Goal: Transaction & Acquisition: Book appointment/travel/reservation

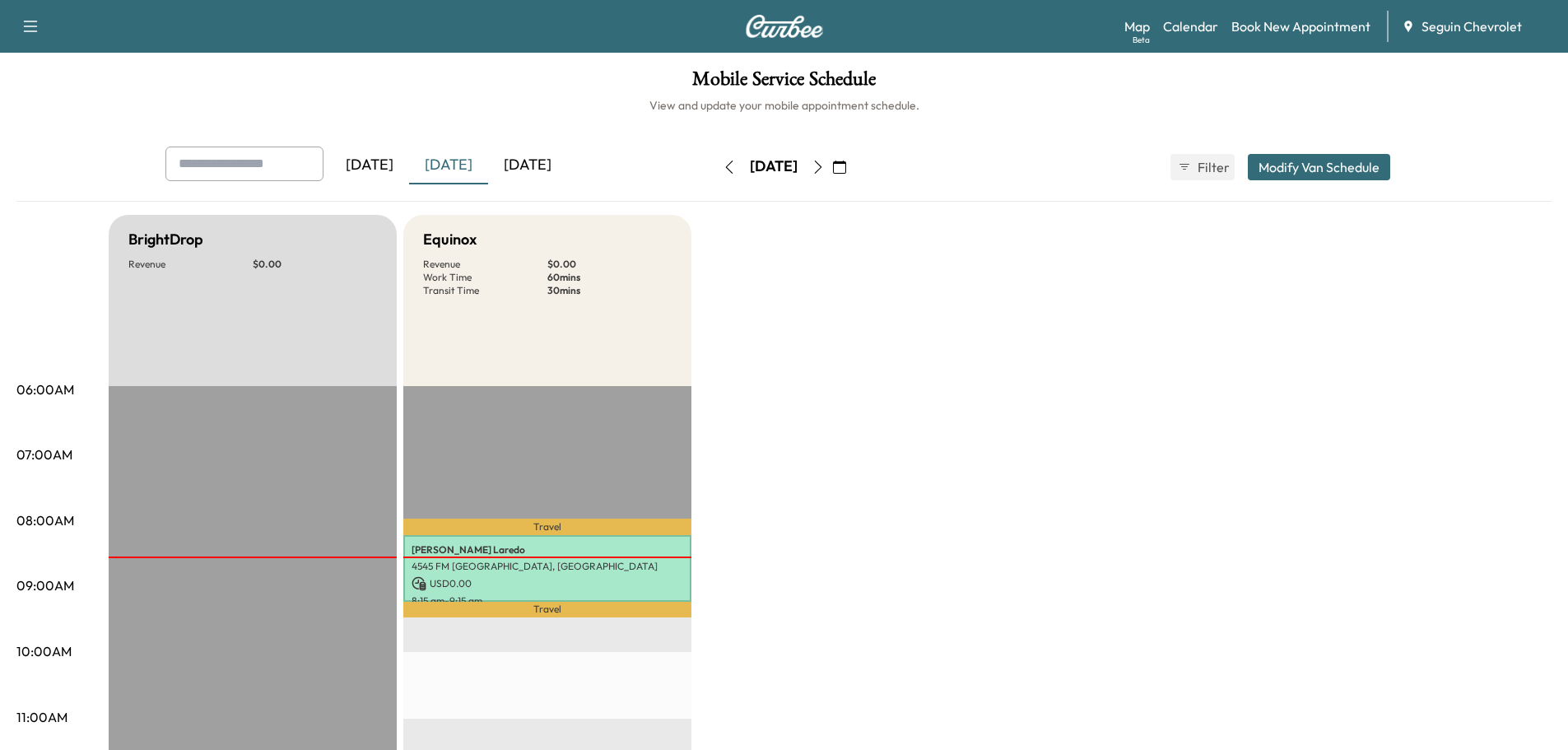
click at [846, 167] on icon "button" at bounding box center [840, 166] width 13 height 13
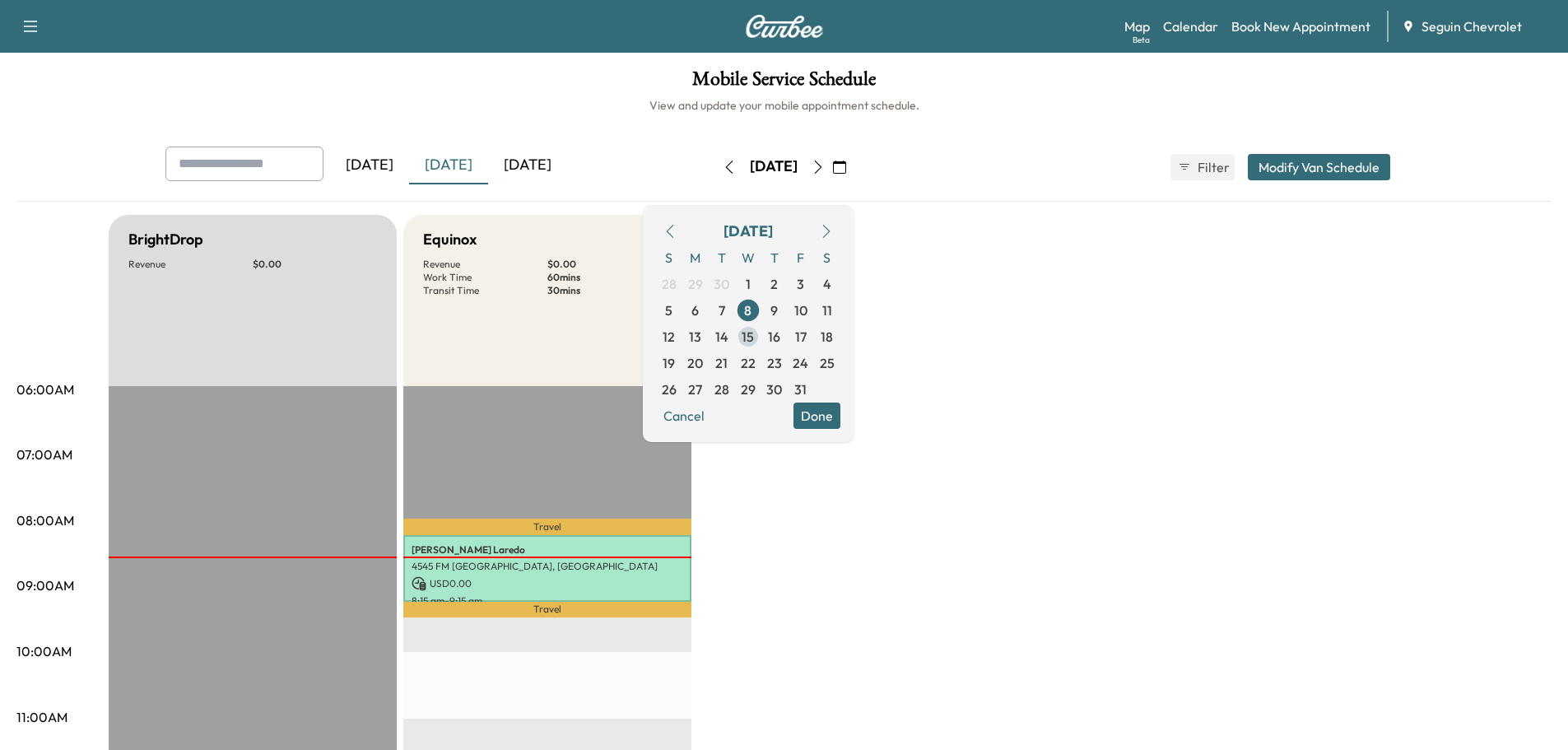
click at [754, 330] on span "15" at bounding box center [747, 337] width 12 height 20
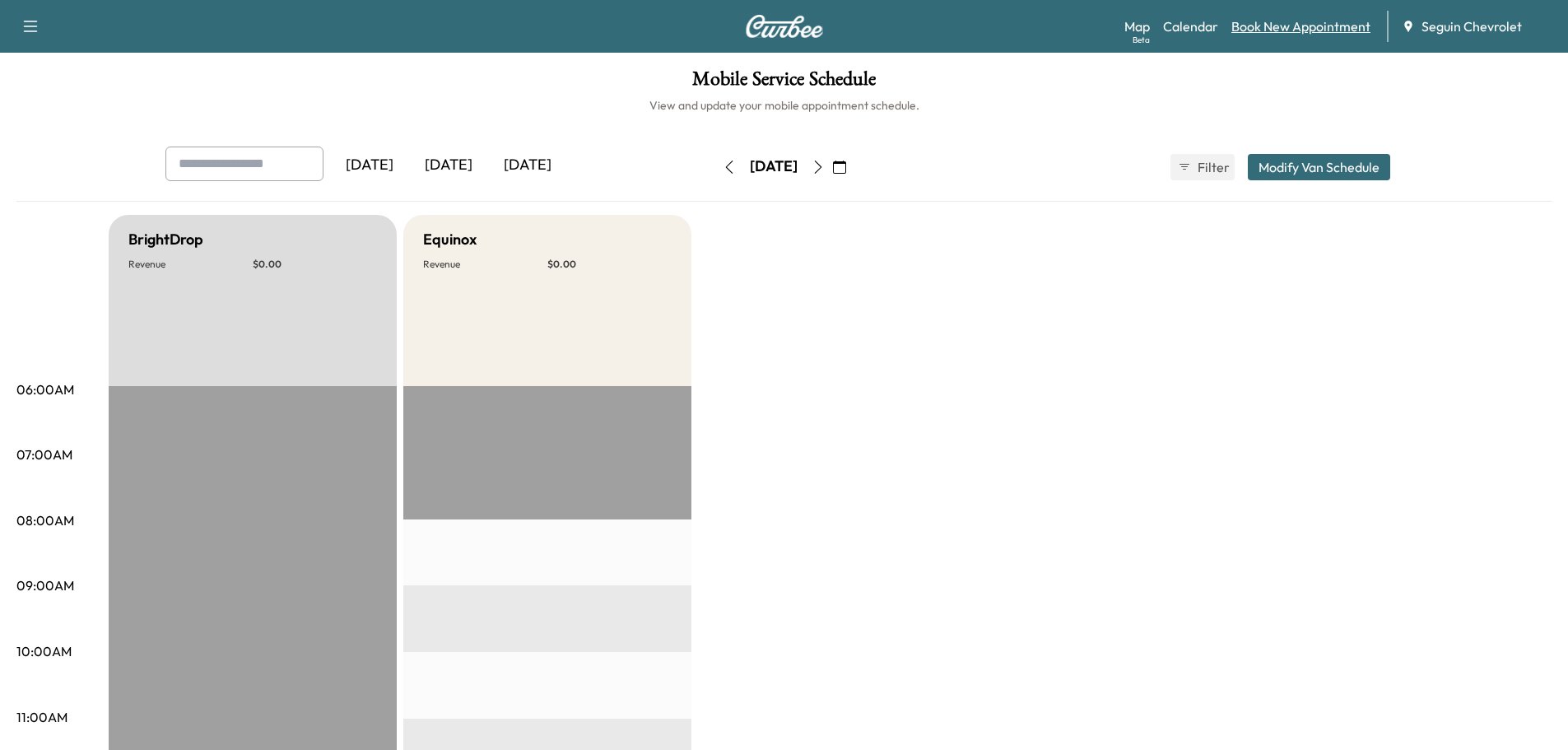
click at [1319, 25] on link "Book New Appointment" at bounding box center [1301, 27] width 139 height 20
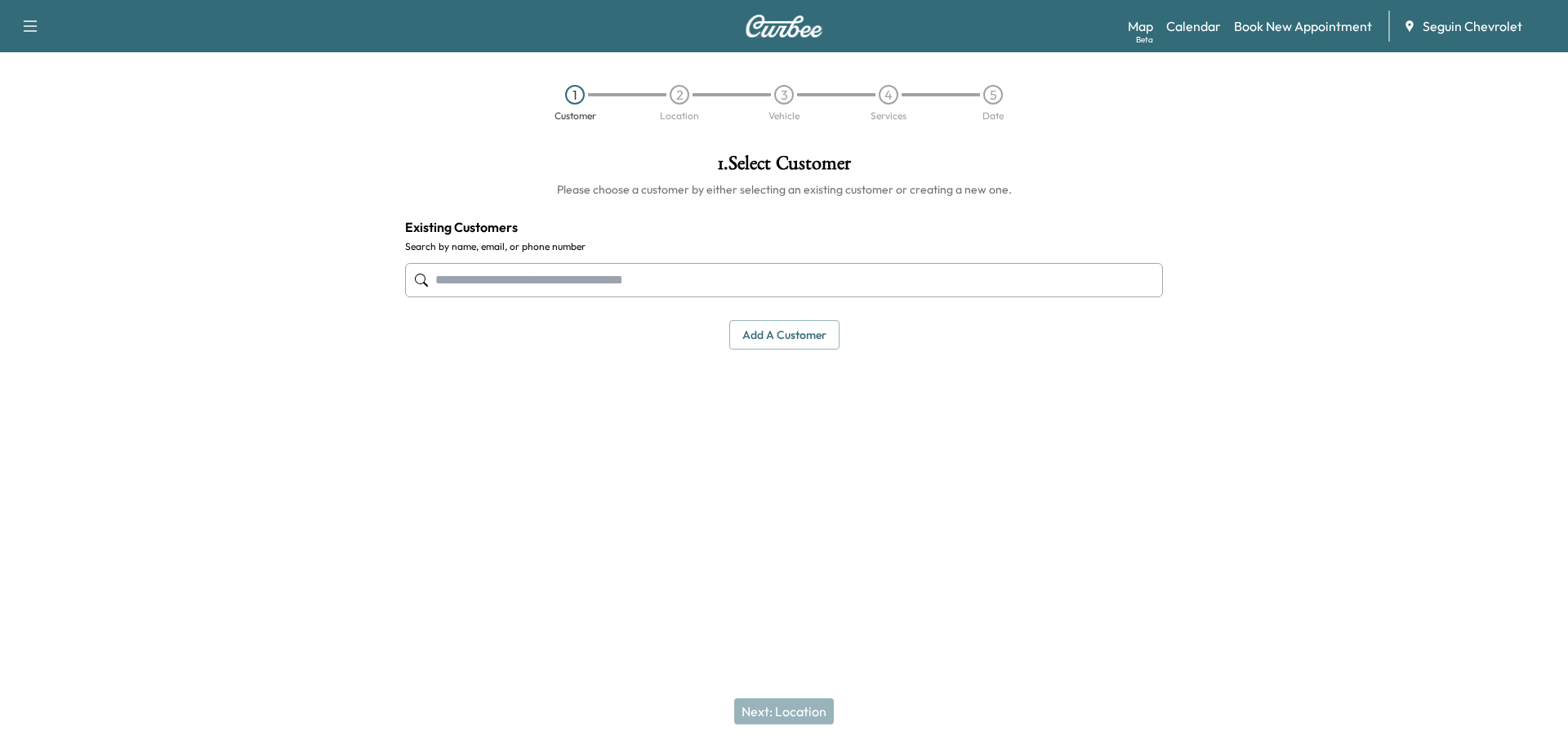
click at [487, 278] on input "text" at bounding box center [784, 279] width 758 height 34
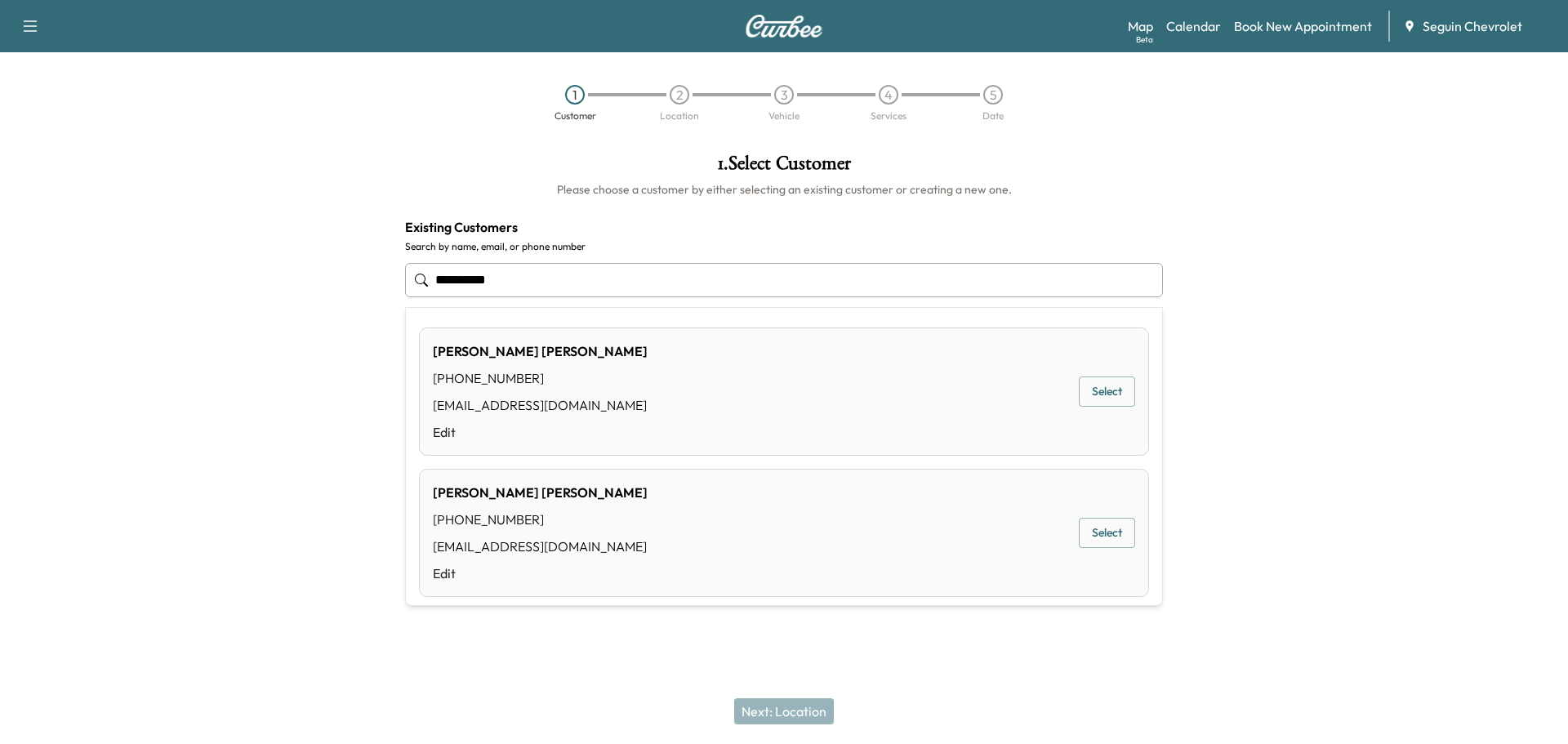
click at [1098, 529] on button "Select" at bounding box center [1106, 533] width 56 height 30
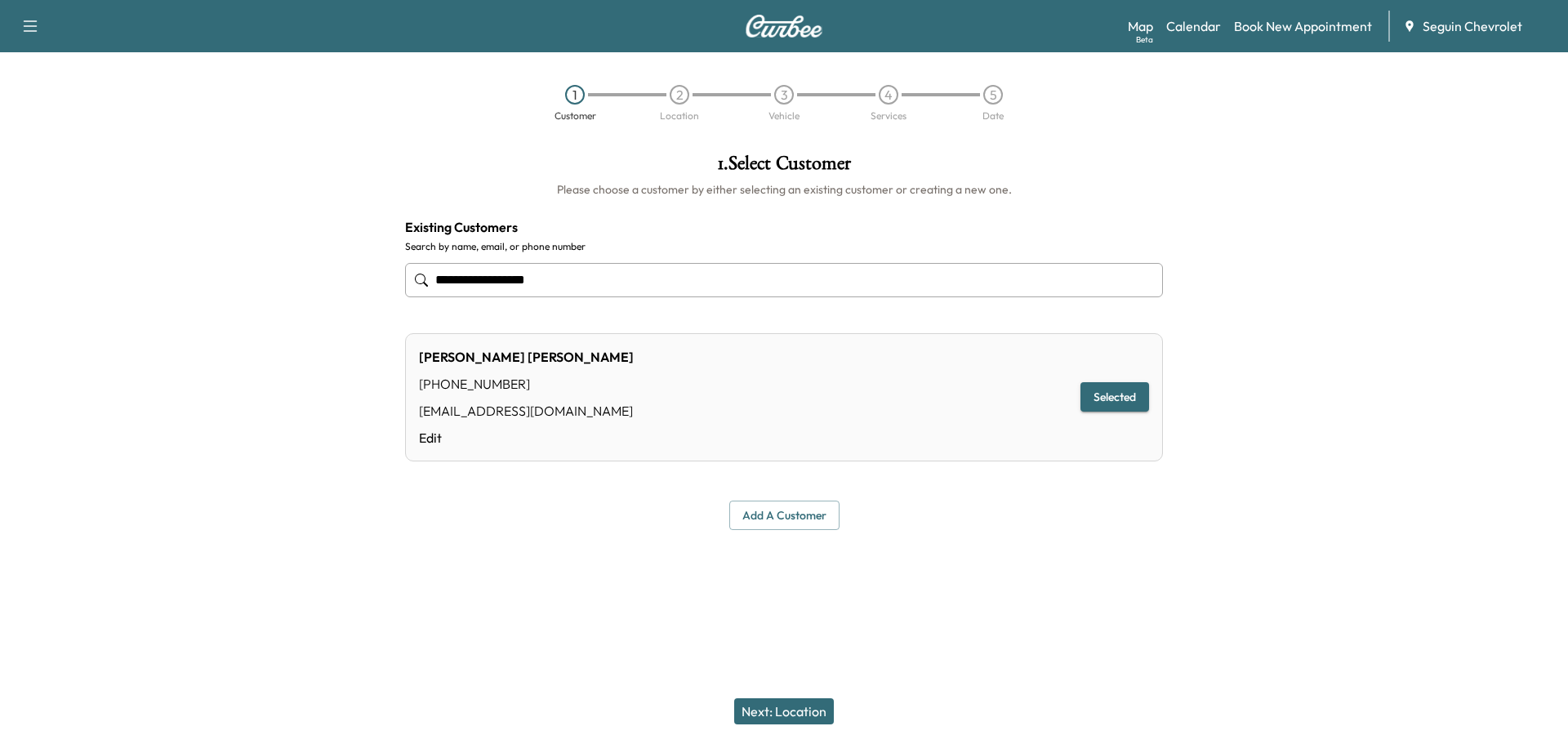
type input "**********"
click at [813, 707] on button "Next: Location" at bounding box center [784, 711] width 99 height 27
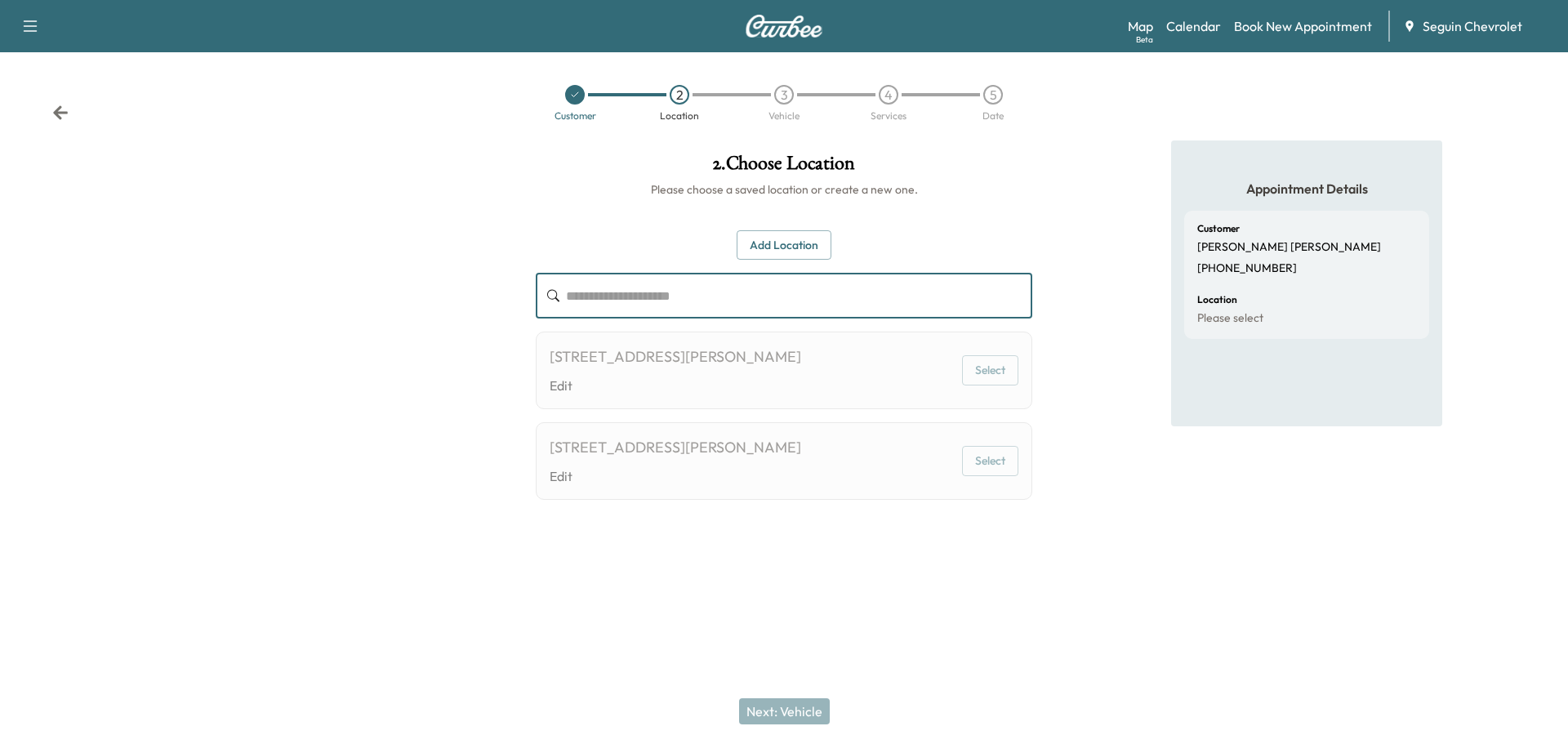
click at [698, 288] on input "text" at bounding box center [799, 295] width 466 height 46
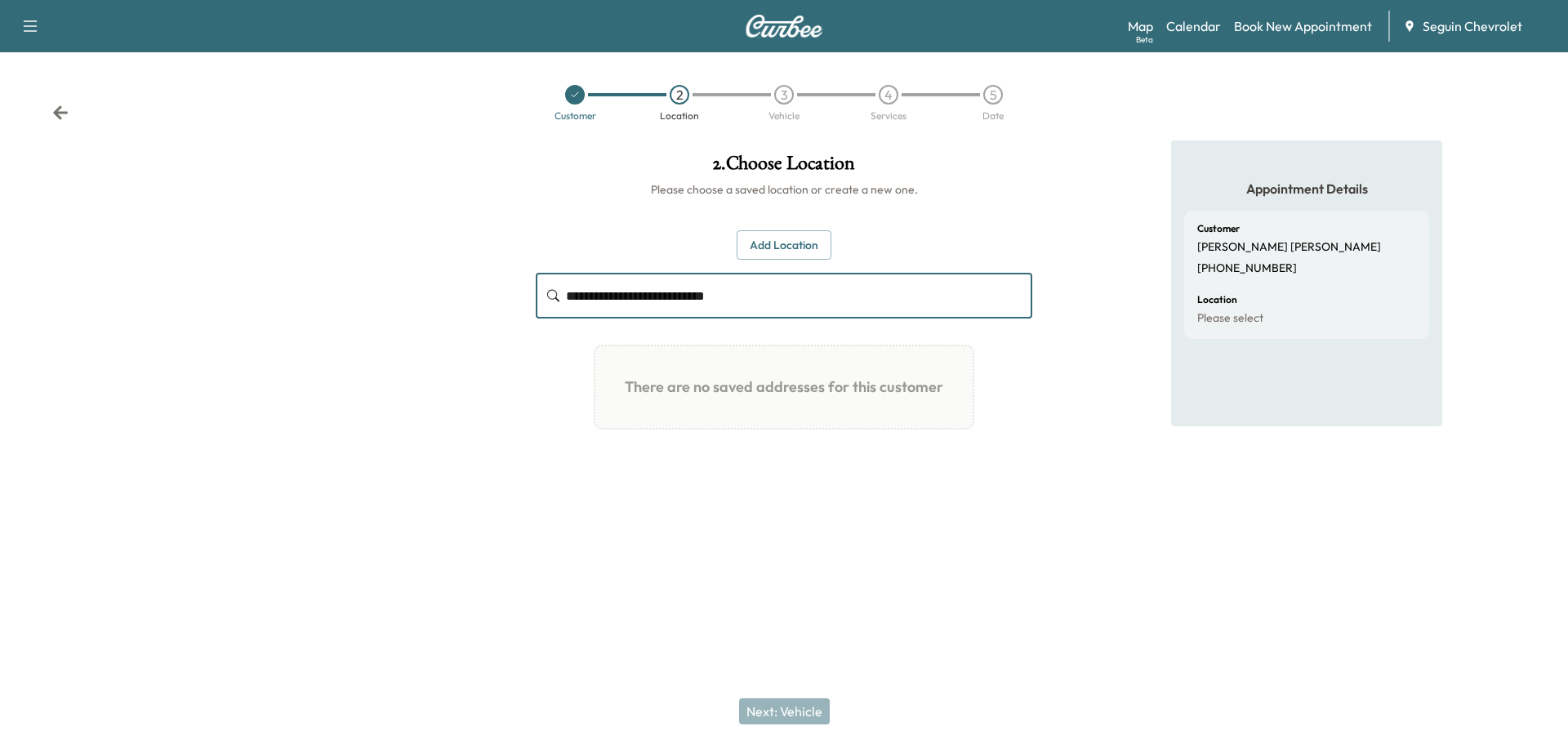
type input "**********"
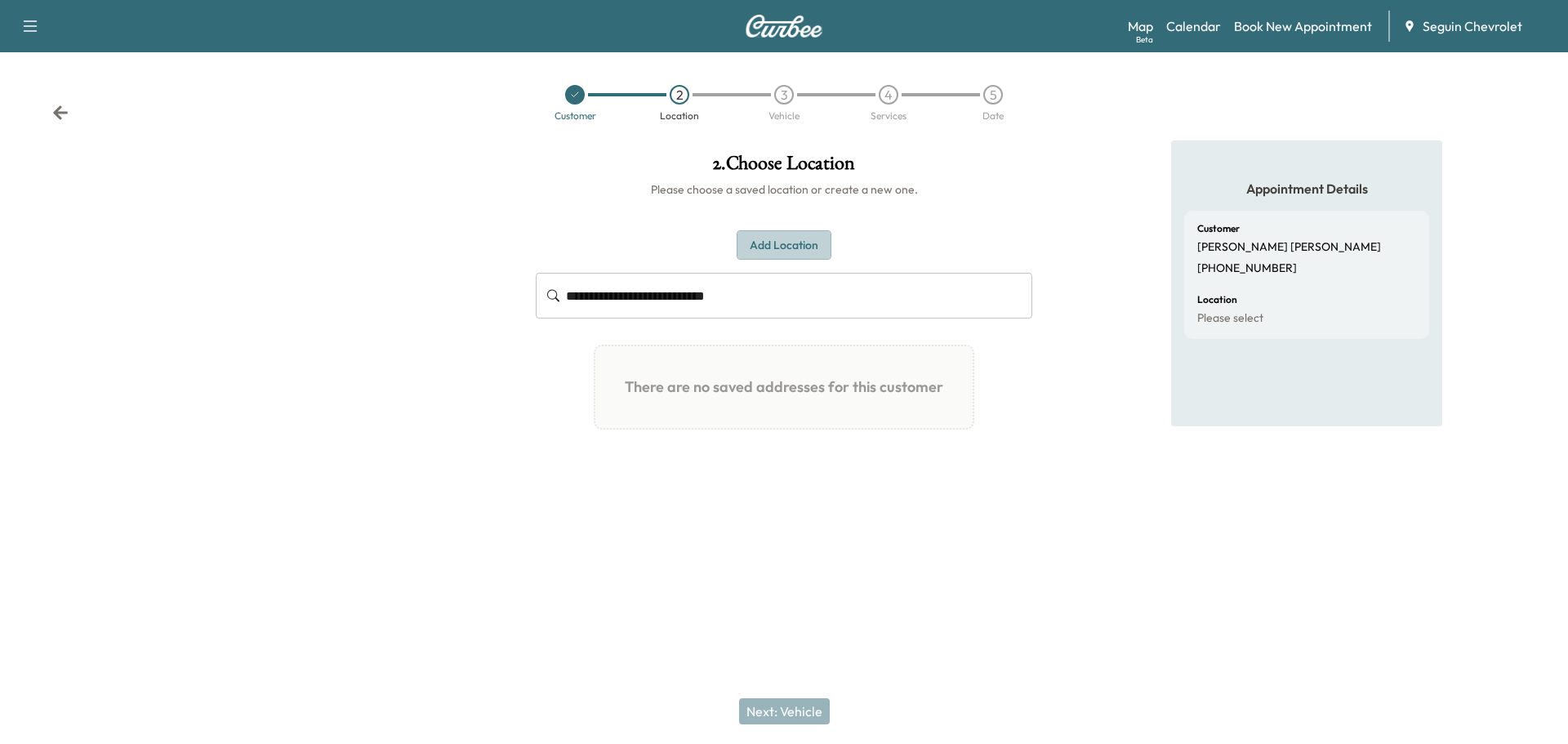
click at [807, 245] on button "Add Location" at bounding box center [784, 245] width 94 height 30
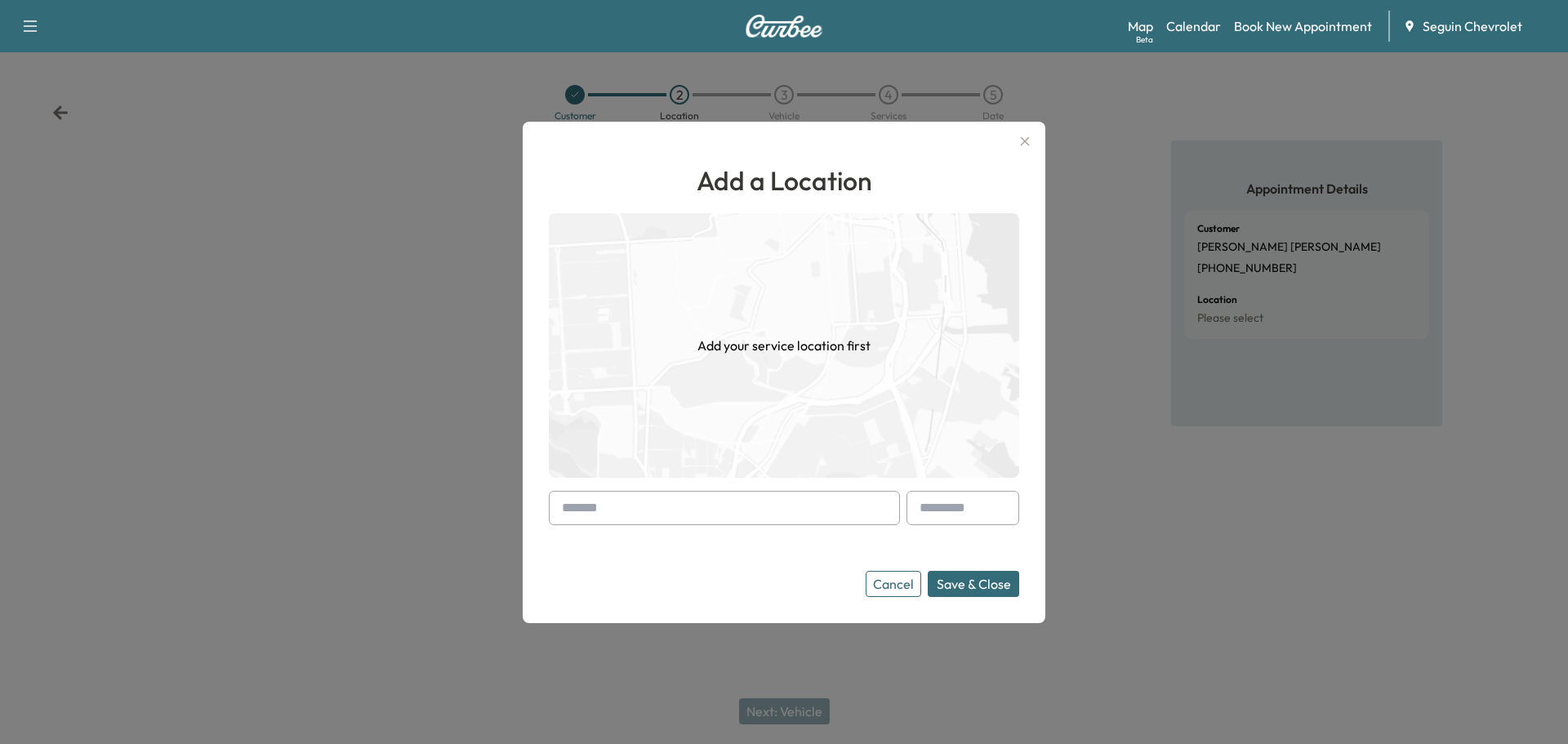
click at [614, 513] on input "text" at bounding box center [724, 507] width 351 height 34
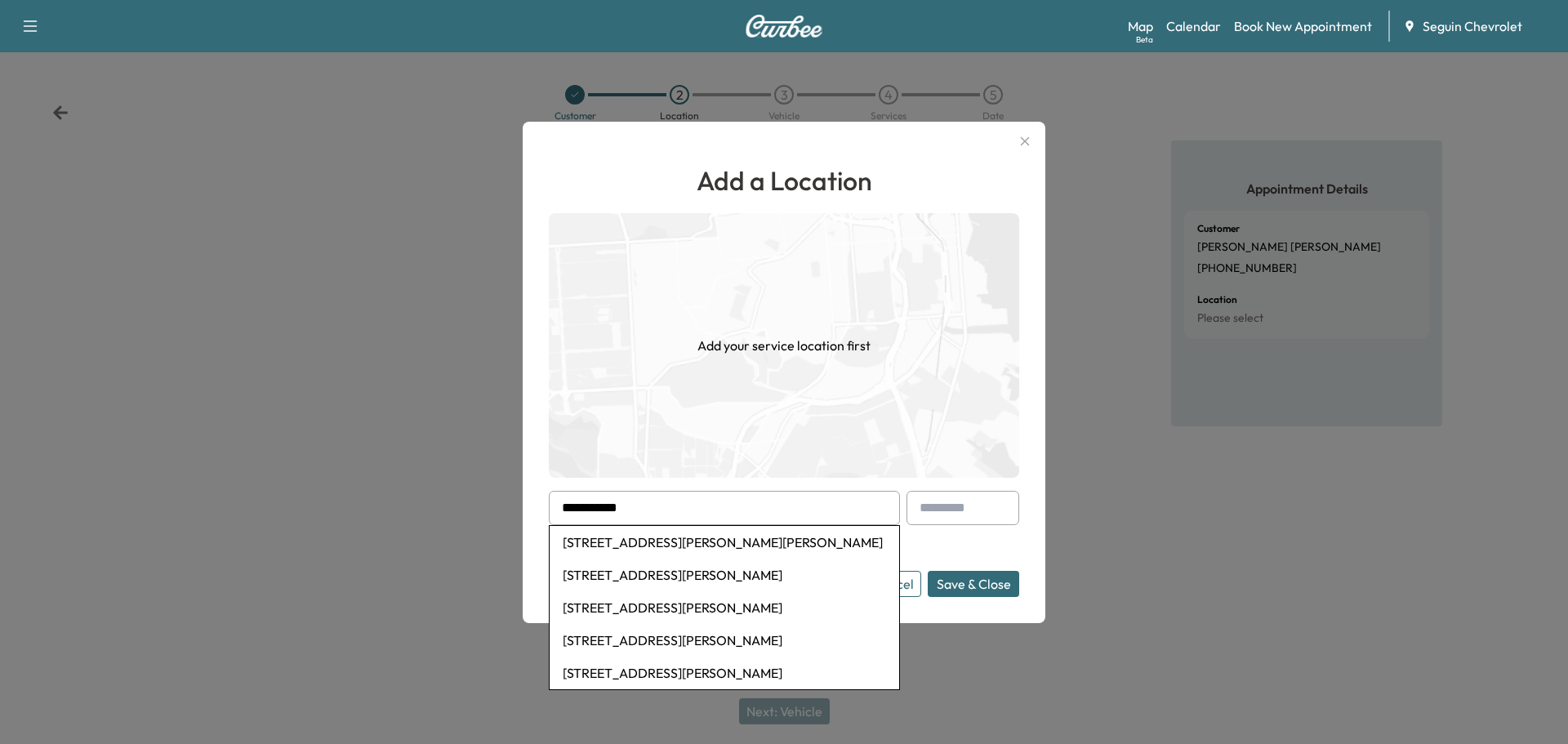
click at [684, 542] on li "[STREET_ADDRESS][PERSON_NAME][PERSON_NAME]" at bounding box center [724, 542] width 349 height 32
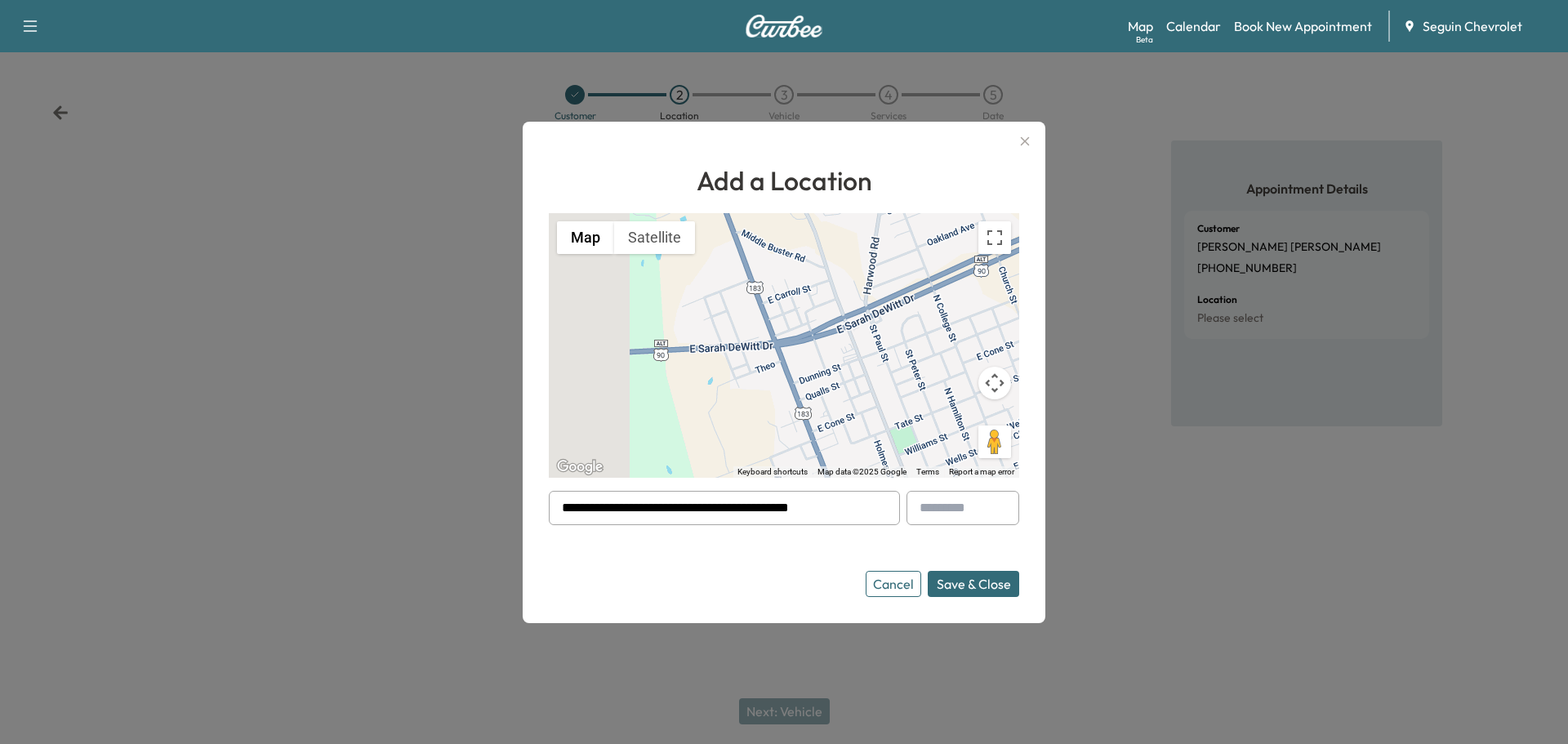
click at [556, 510] on div at bounding box center [565, 508] width 20 height 20
click at [845, 514] on input "**********" at bounding box center [724, 507] width 351 height 34
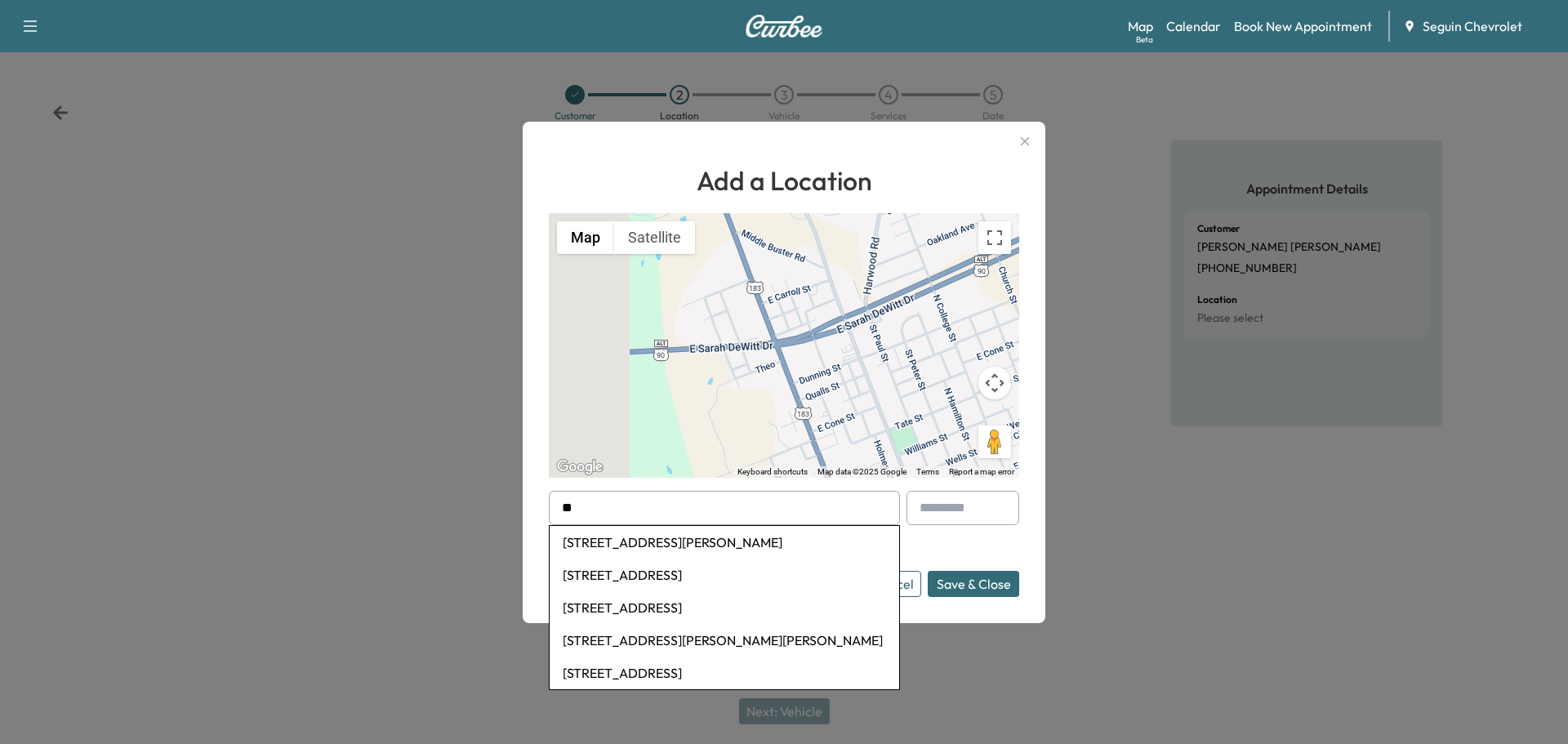
type input "*"
click at [710, 542] on li "[STREET_ADDRESS][PERSON_NAME][PERSON_NAME]" at bounding box center [724, 542] width 349 height 32
type input "**********"
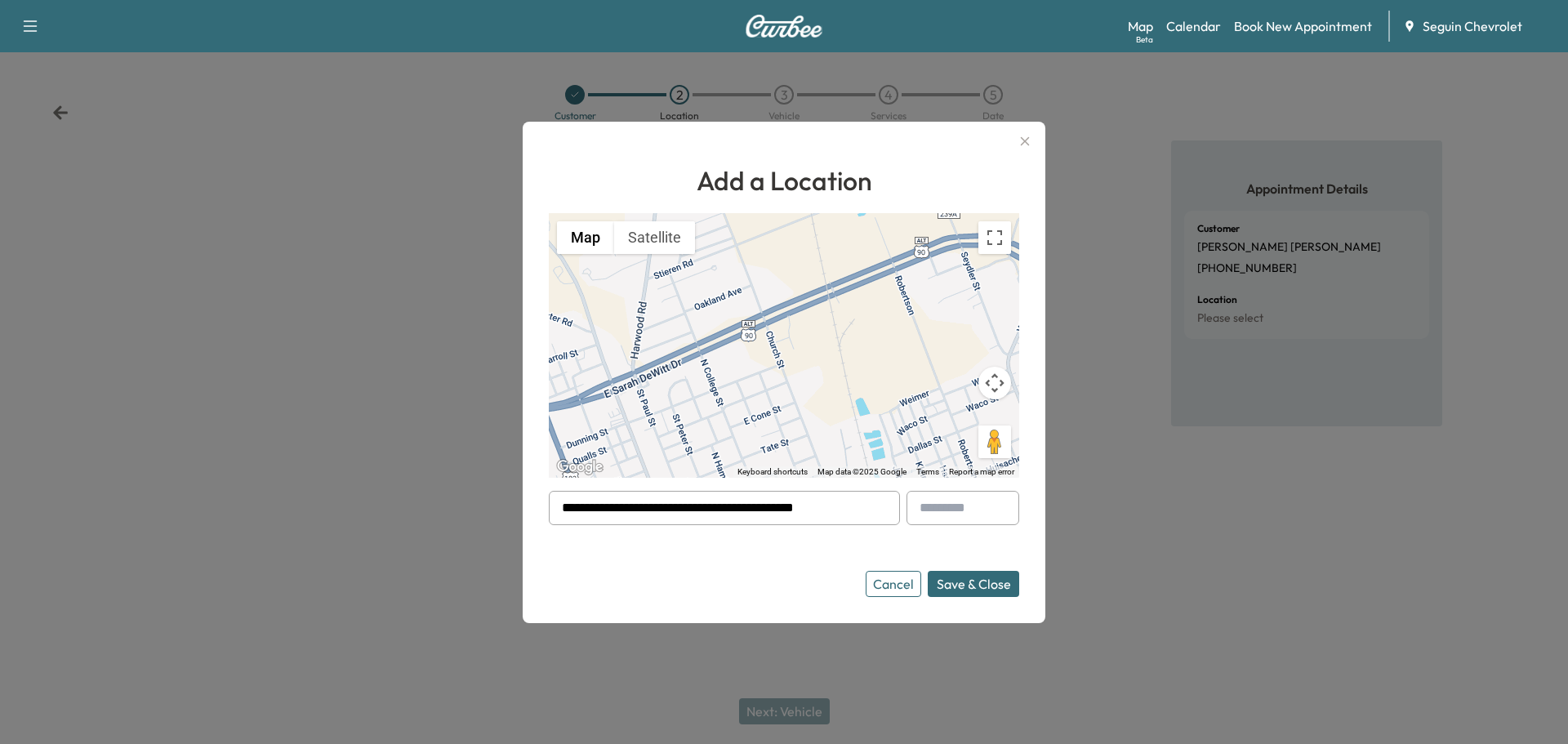
click at [985, 586] on button "Save & Close" at bounding box center [973, 584] width 91 height 27
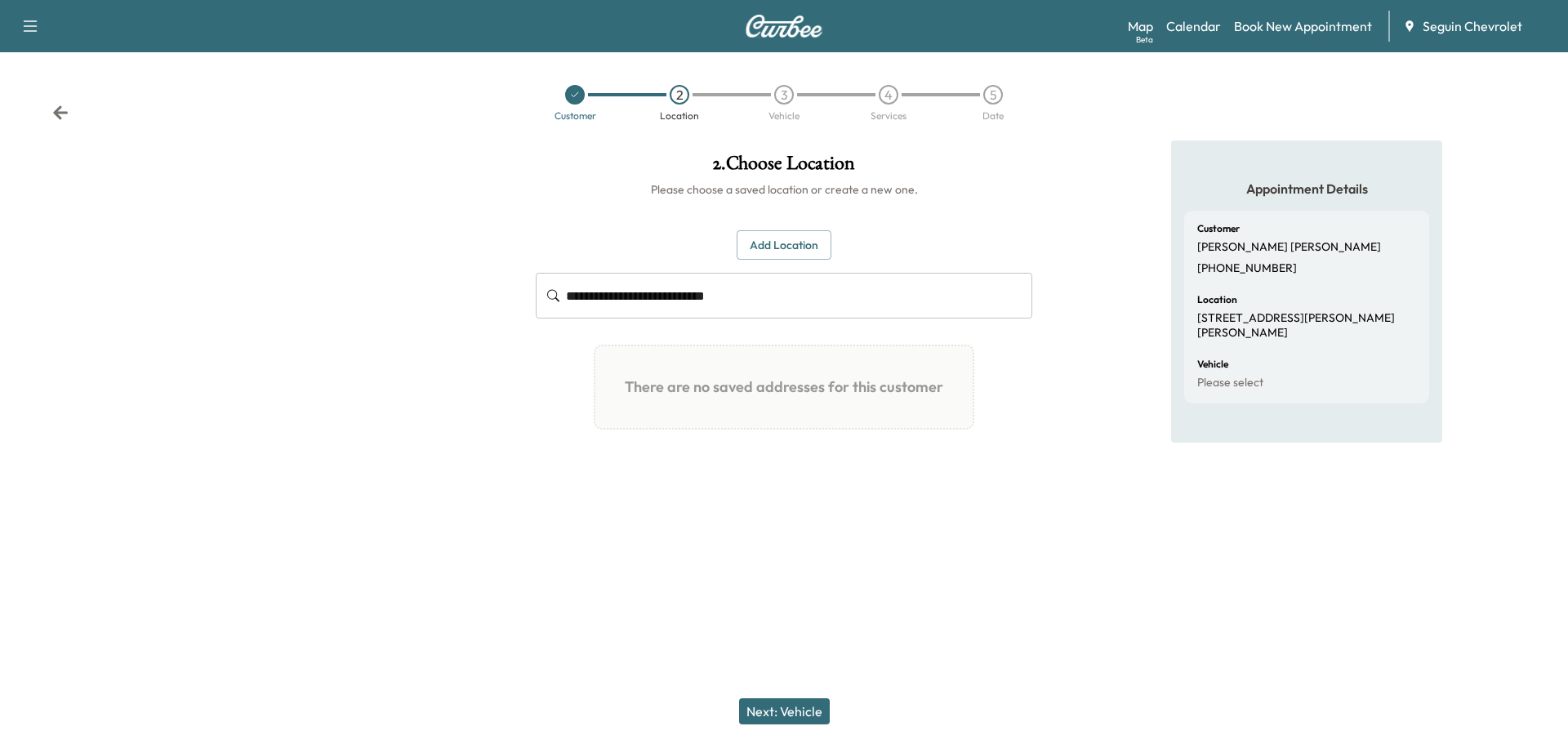
click at [802, 709] on button "Next: Vehicle" at bounding box center [784, 711] width 90 height 27
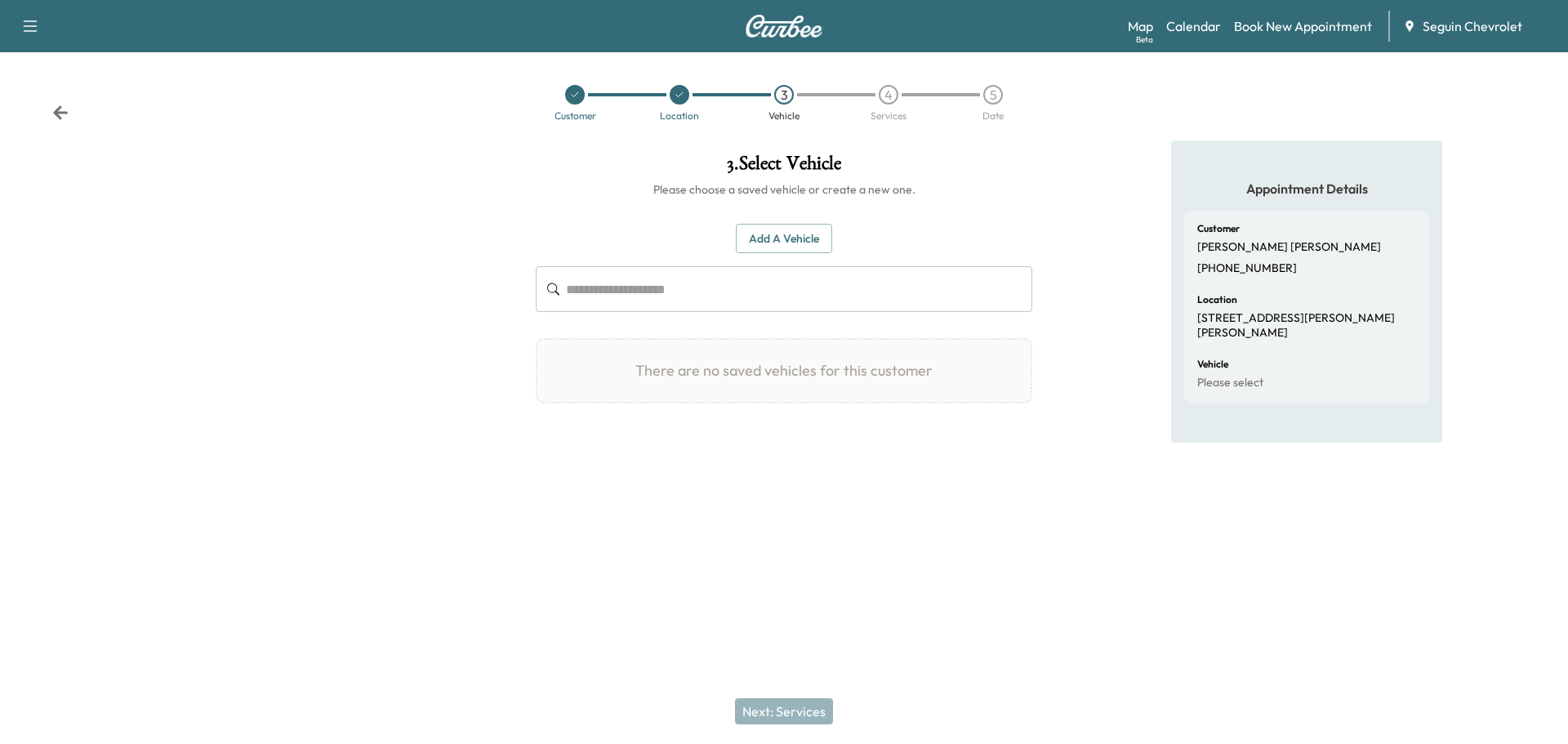
click at [789, 240] on button "Add a Vehicle" at bounding box center [784, 239] width 96 height 30
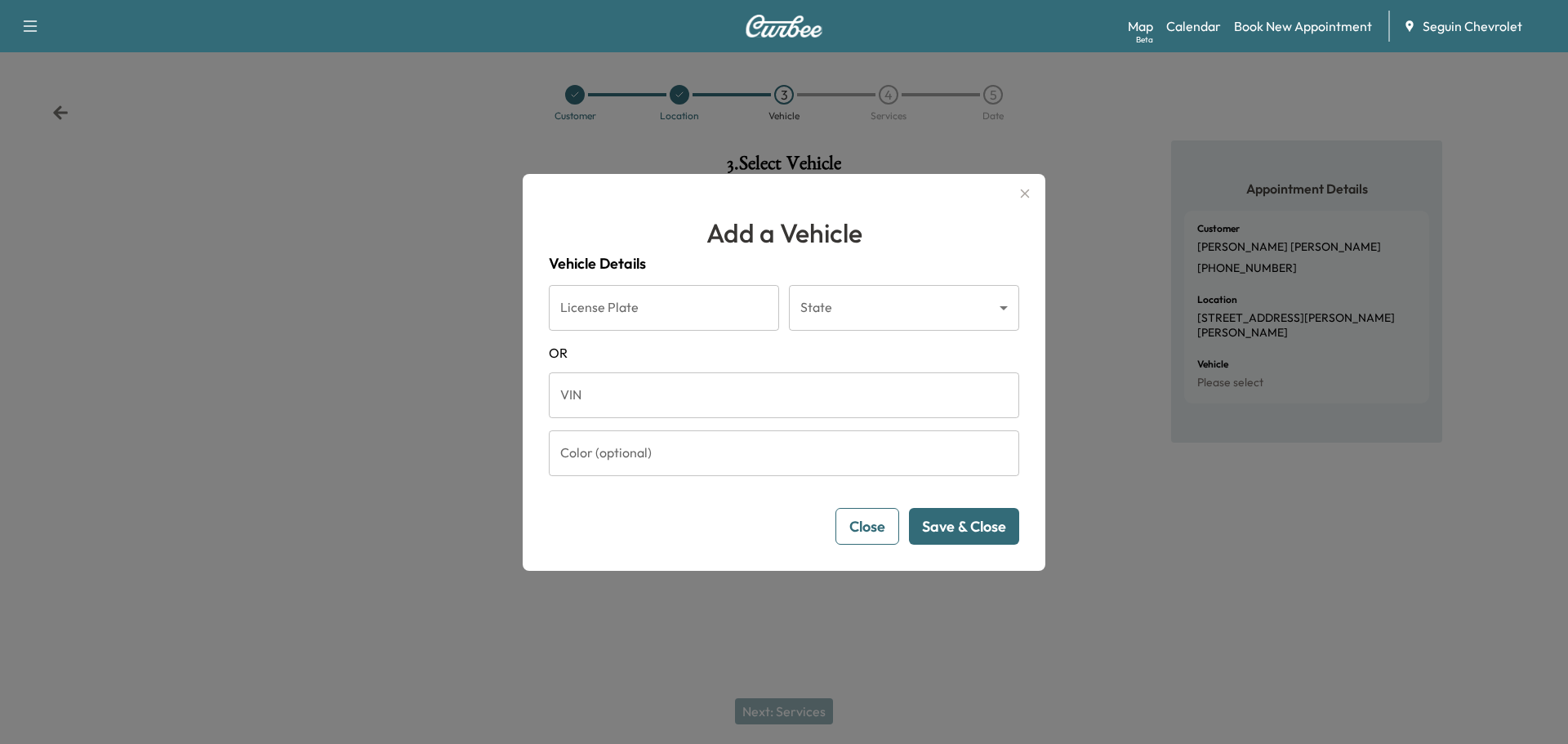
click at [592, 407] on input "VIN" at bounding box center [784, 395] width 470 height 46
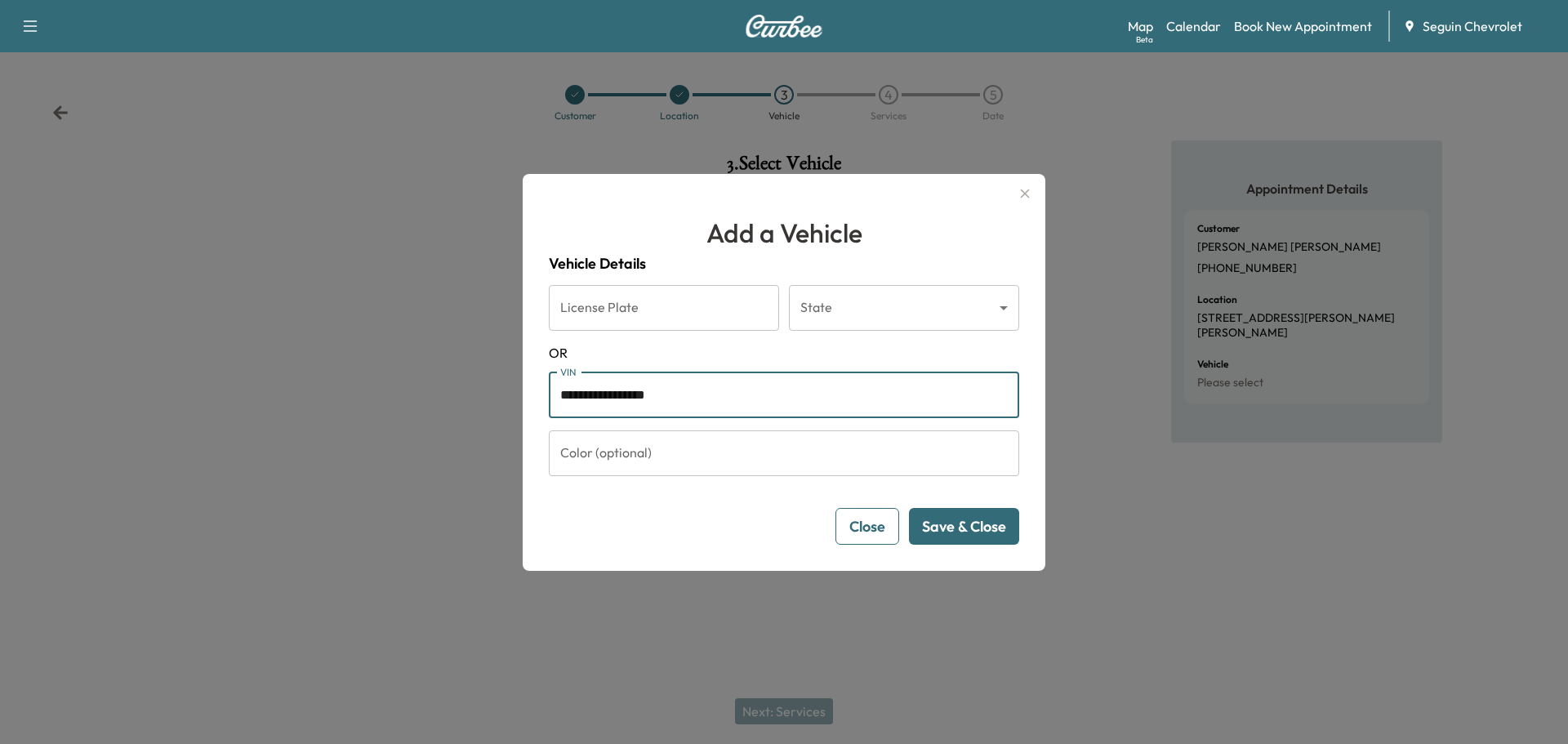
type input "**********"
click at [969, 524] on button "Save & Close" at bounding box center [963, 526] width 110 height 36
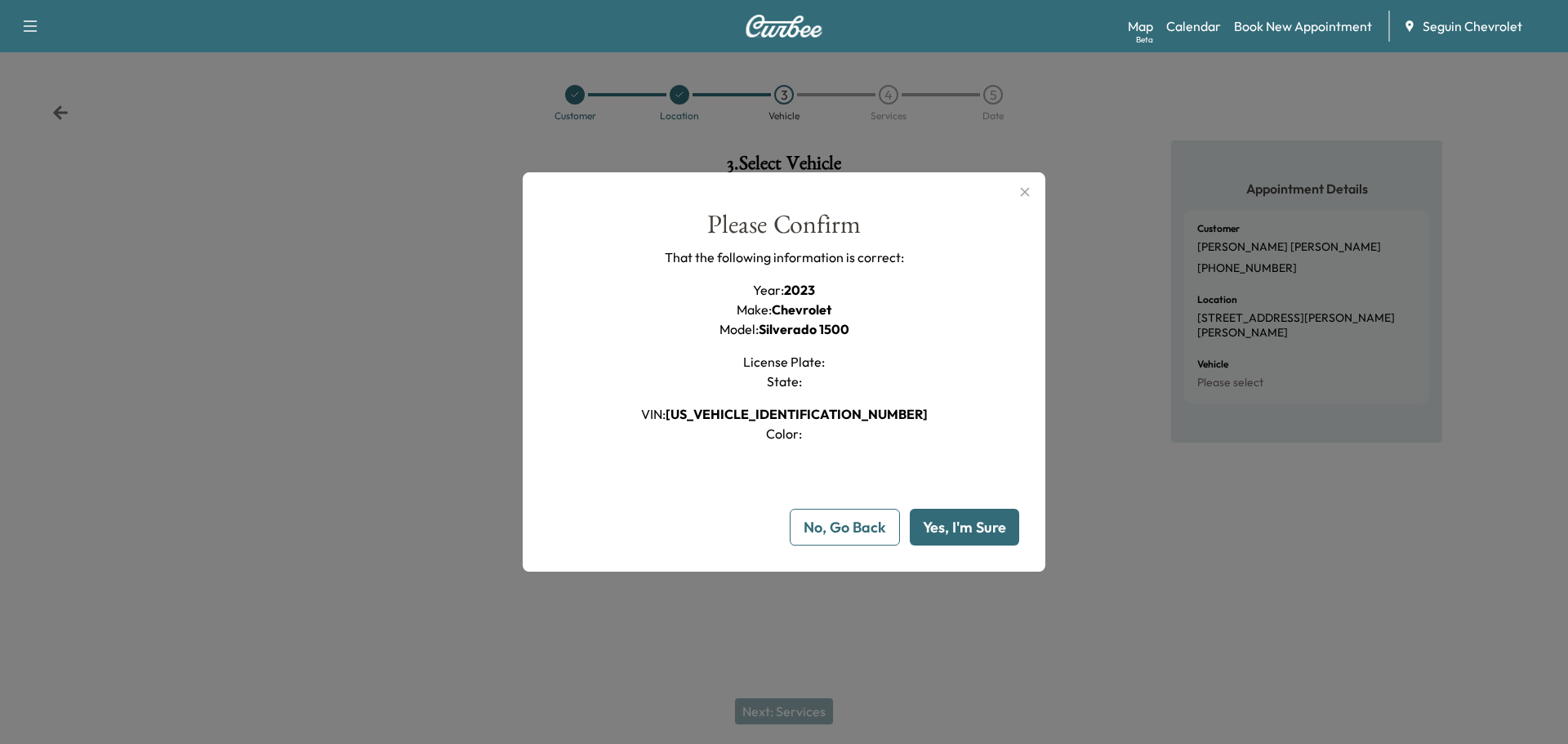
click at [969, 523] on button "Yes, I'm Sure" at bounding box center [963, 526] width 109 height 36
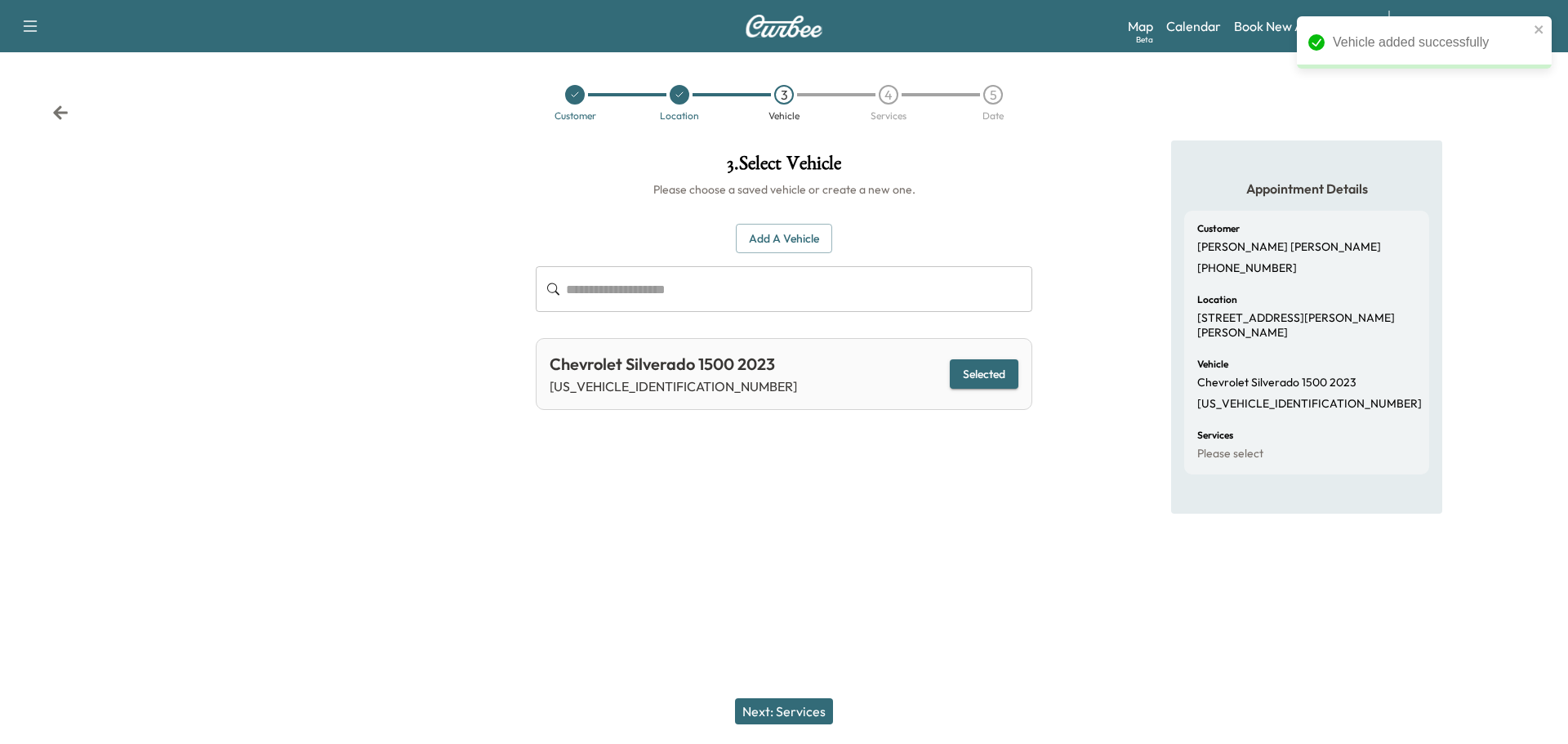
click at [805, 704] on button "Next: Services" at bounding box center [784, 711] width 98 height 27
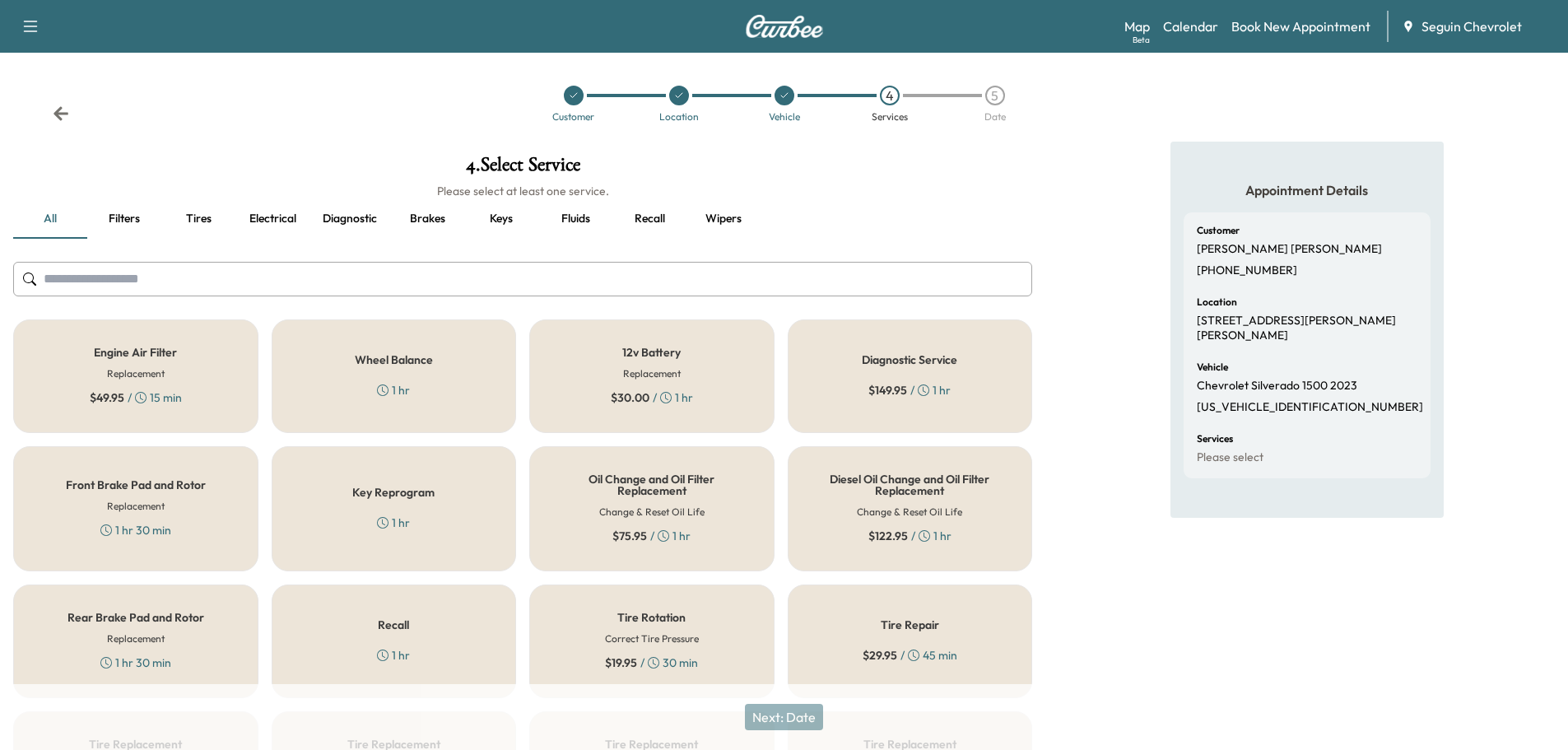
click at [459, 644] on div "Recall 1 hr" at bounding box center [394, 641] width 246 height 114
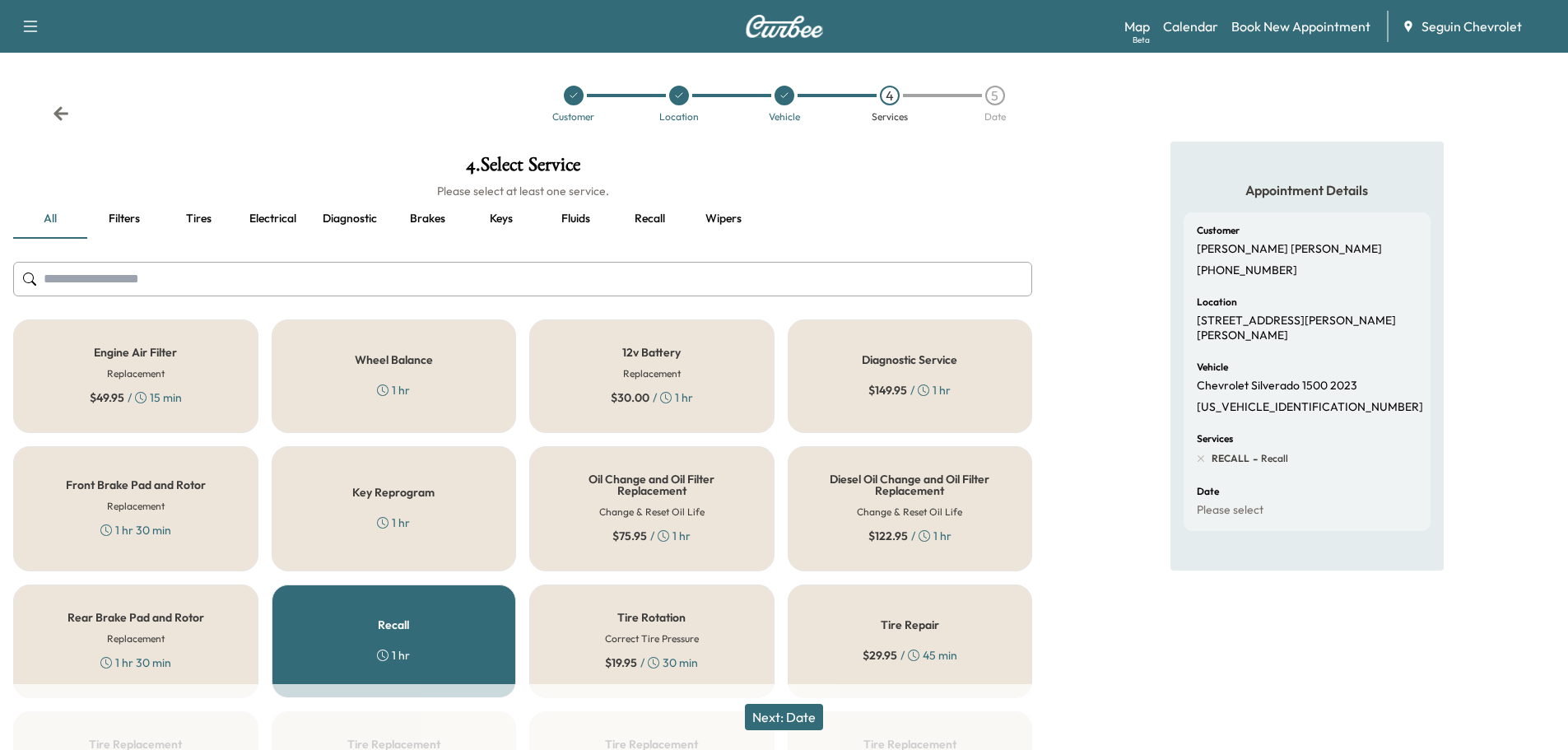
click at [818, 720] on button "Next: Date" at bounding box center [784, 716] width 78 height 27
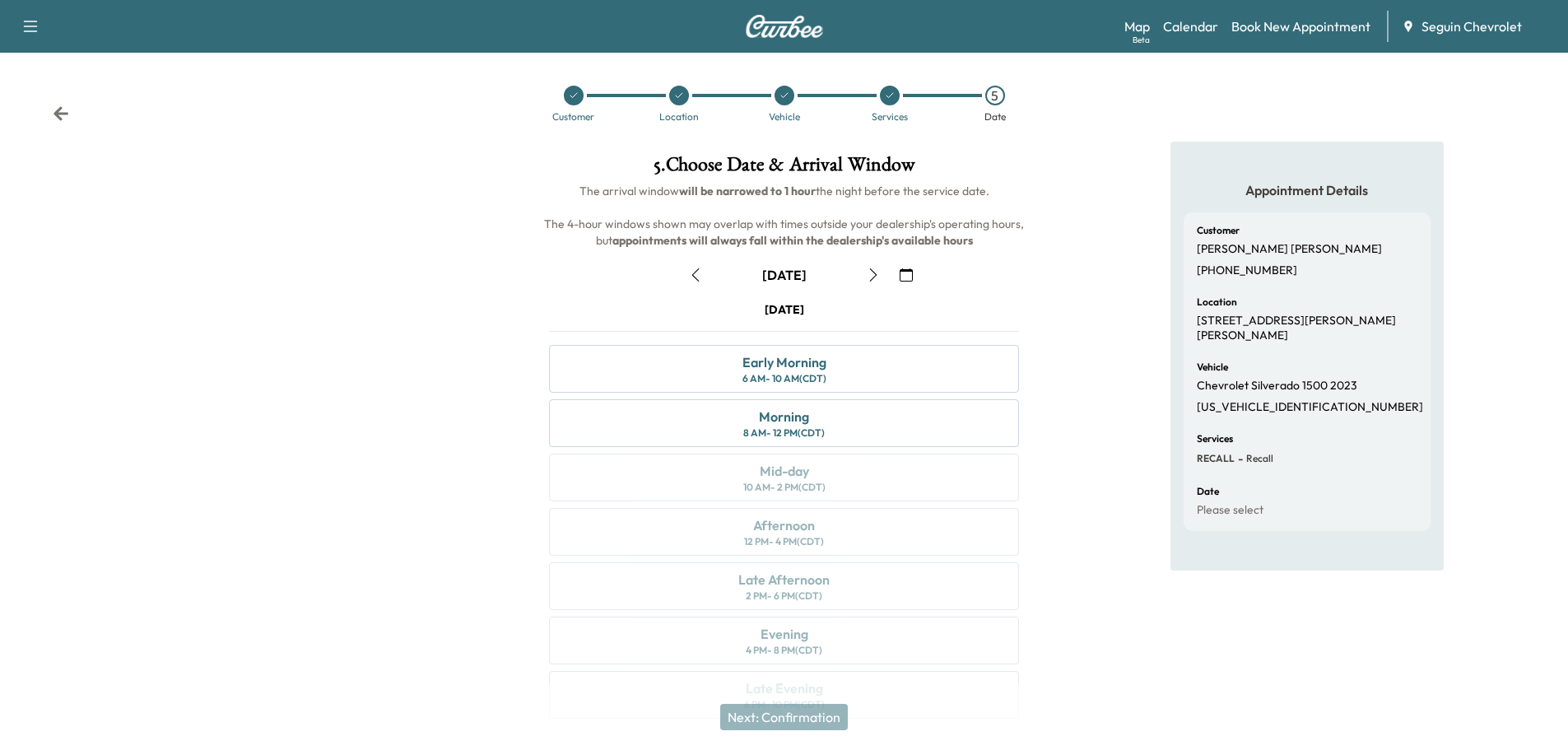
click at [911, 271] on icon "button" at bounding box center [906, 274] width 13 height 13
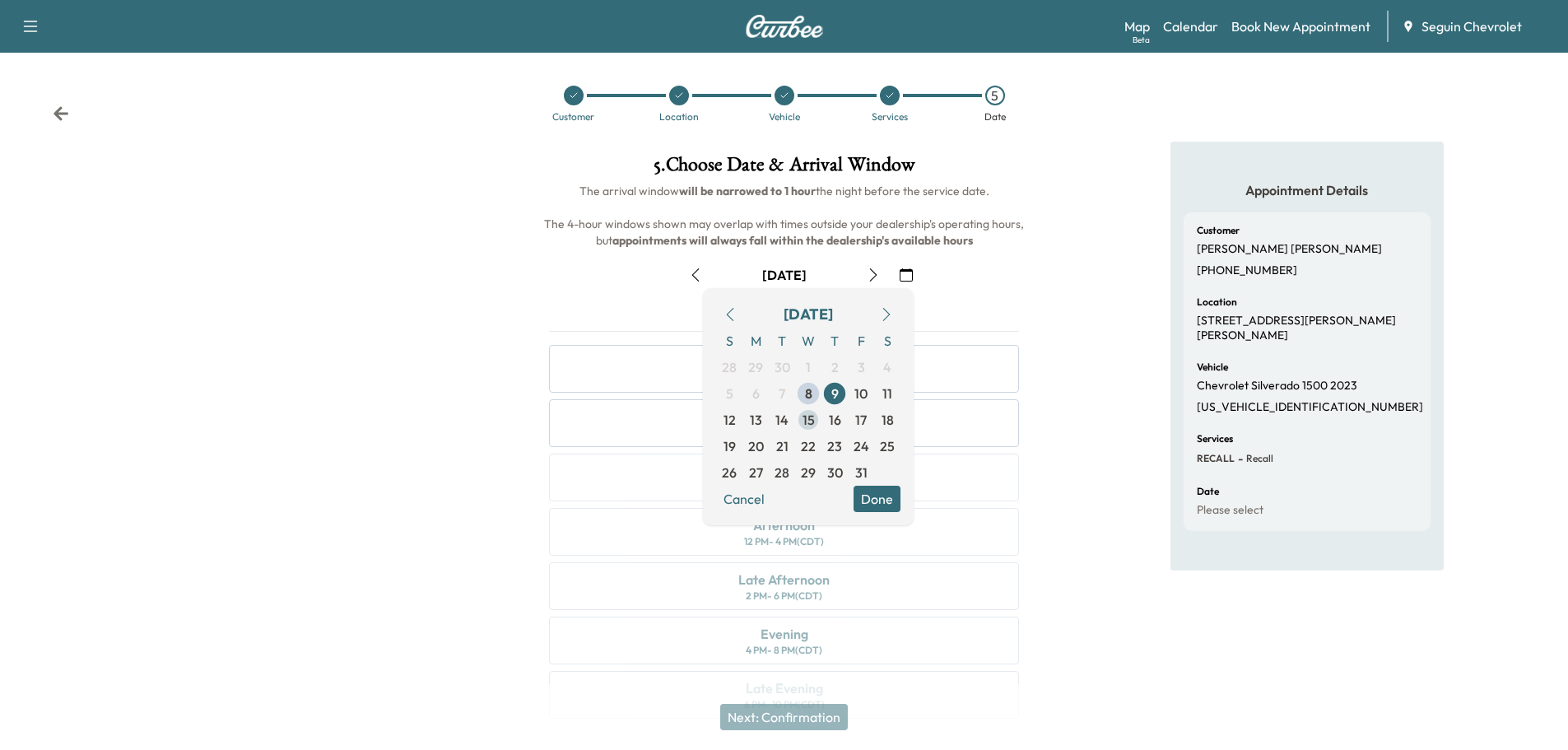
click at [811, 420] on span "15" at bounding box center [809, 420] width 12 height 20
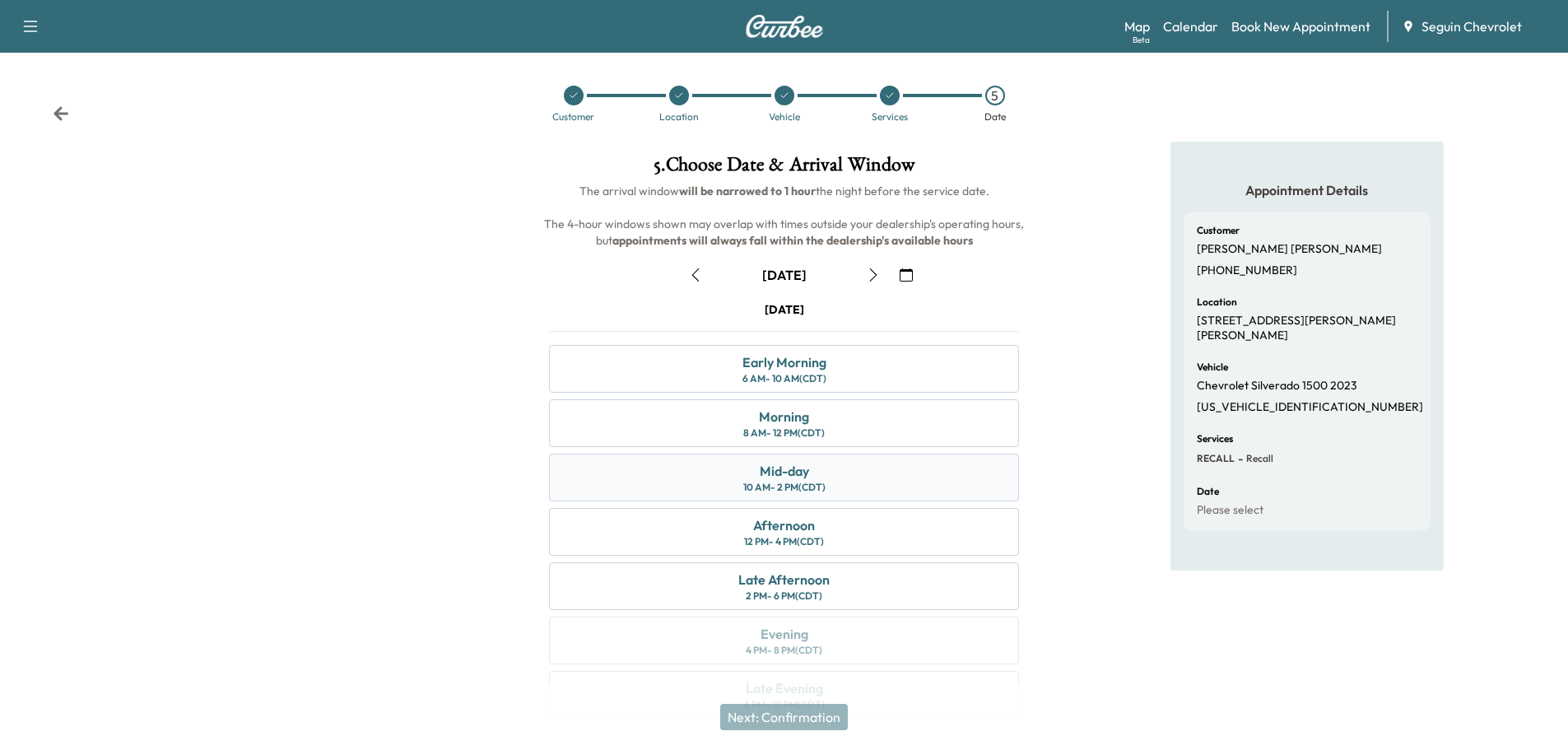
click at [826, 474] on div "Mid-day 10 AM - 2 PM (CDT)" at bounding box center [784, 478] width 470 height 48
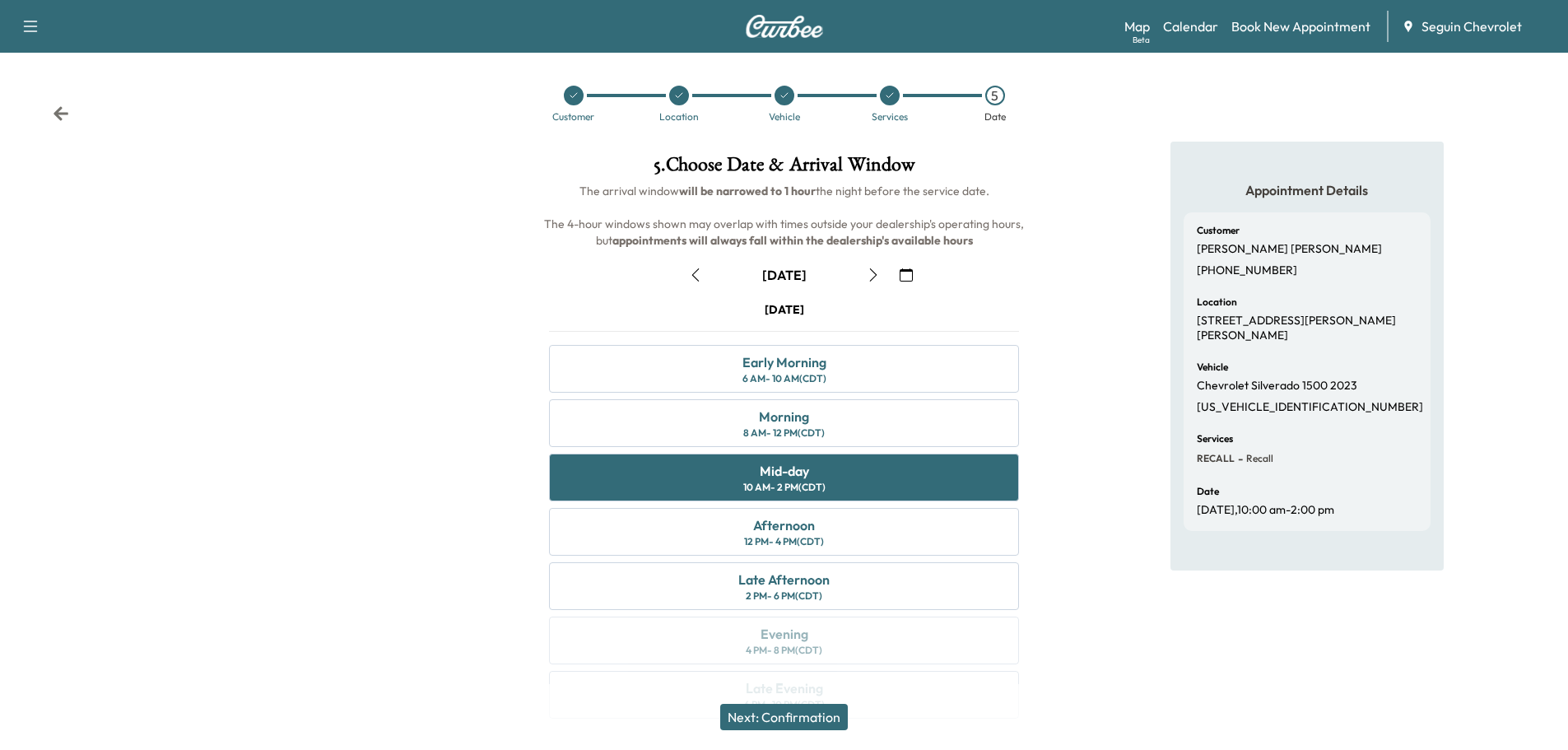
click at [825, 711] on button "Next: Confirmation" at bounding box center [784, 716] width 128 height 27
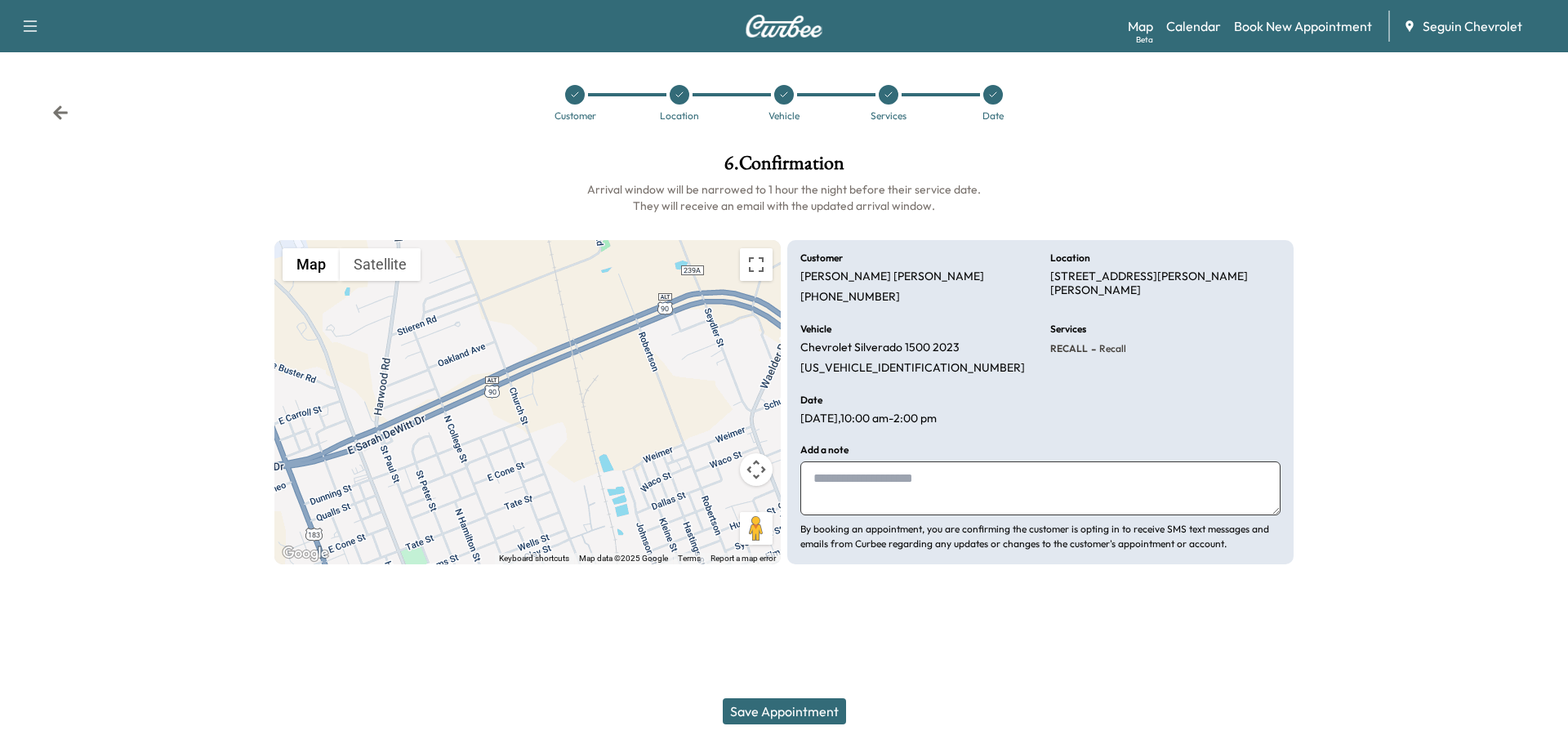
click at [838, 485] on textarea at bounding box center [1040, 487] width 480 height 54
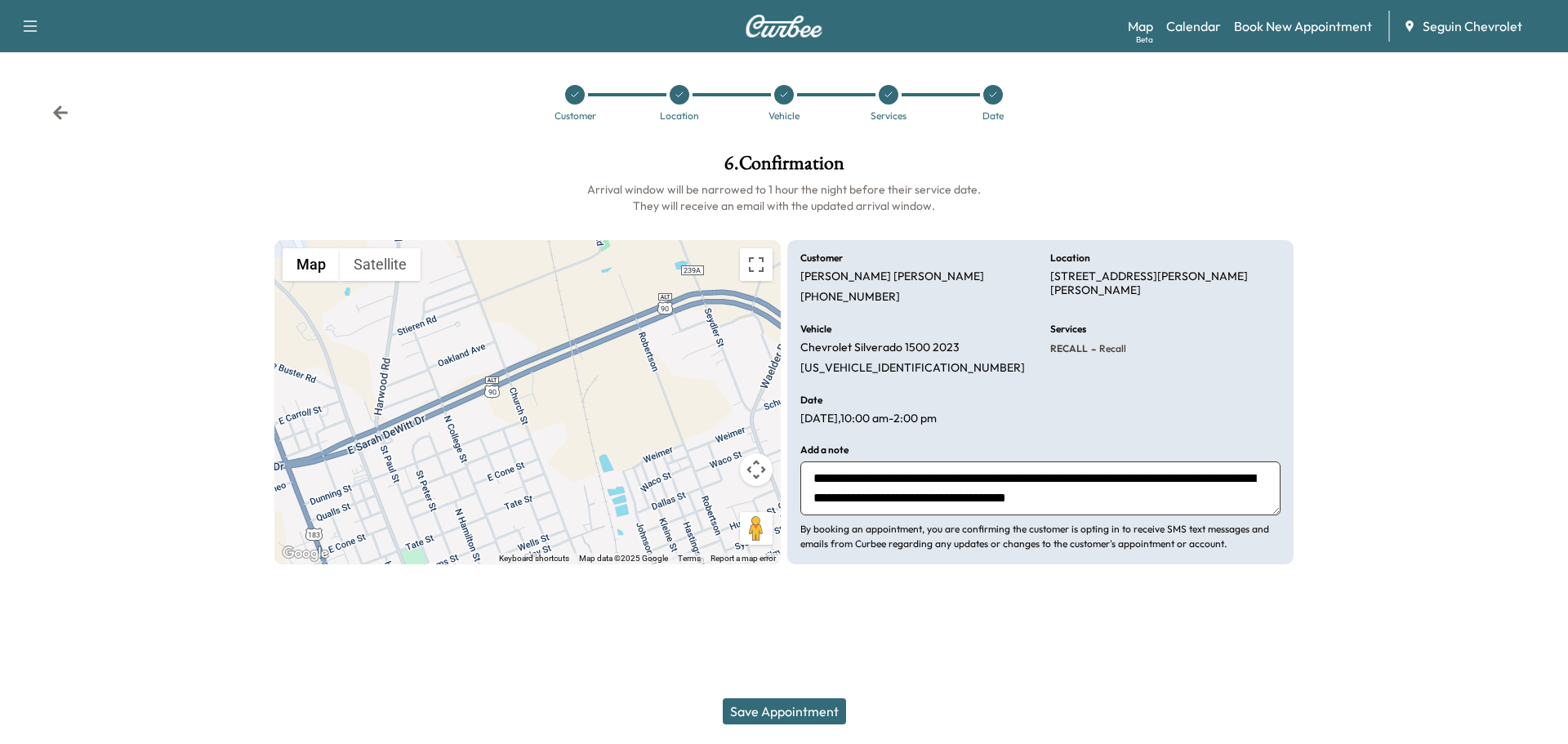
click at [1139, 479] on textarea "**********" at bounding box center [1040, 487] width 480 height 54
click at [1105, 495] on textarea "**********" at bounding box center [1040, 487] width 480 height 54
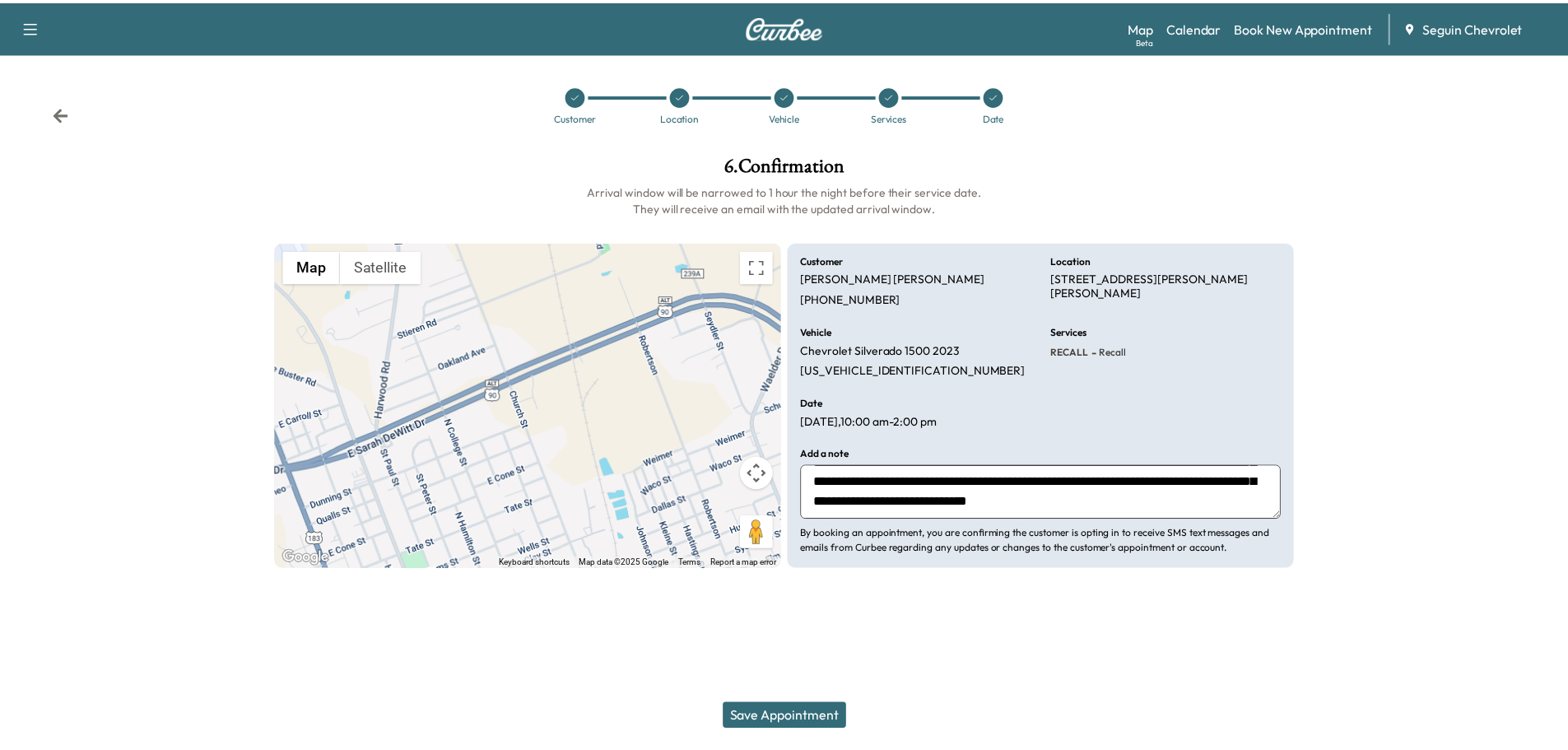
scroll to position [71, 0]
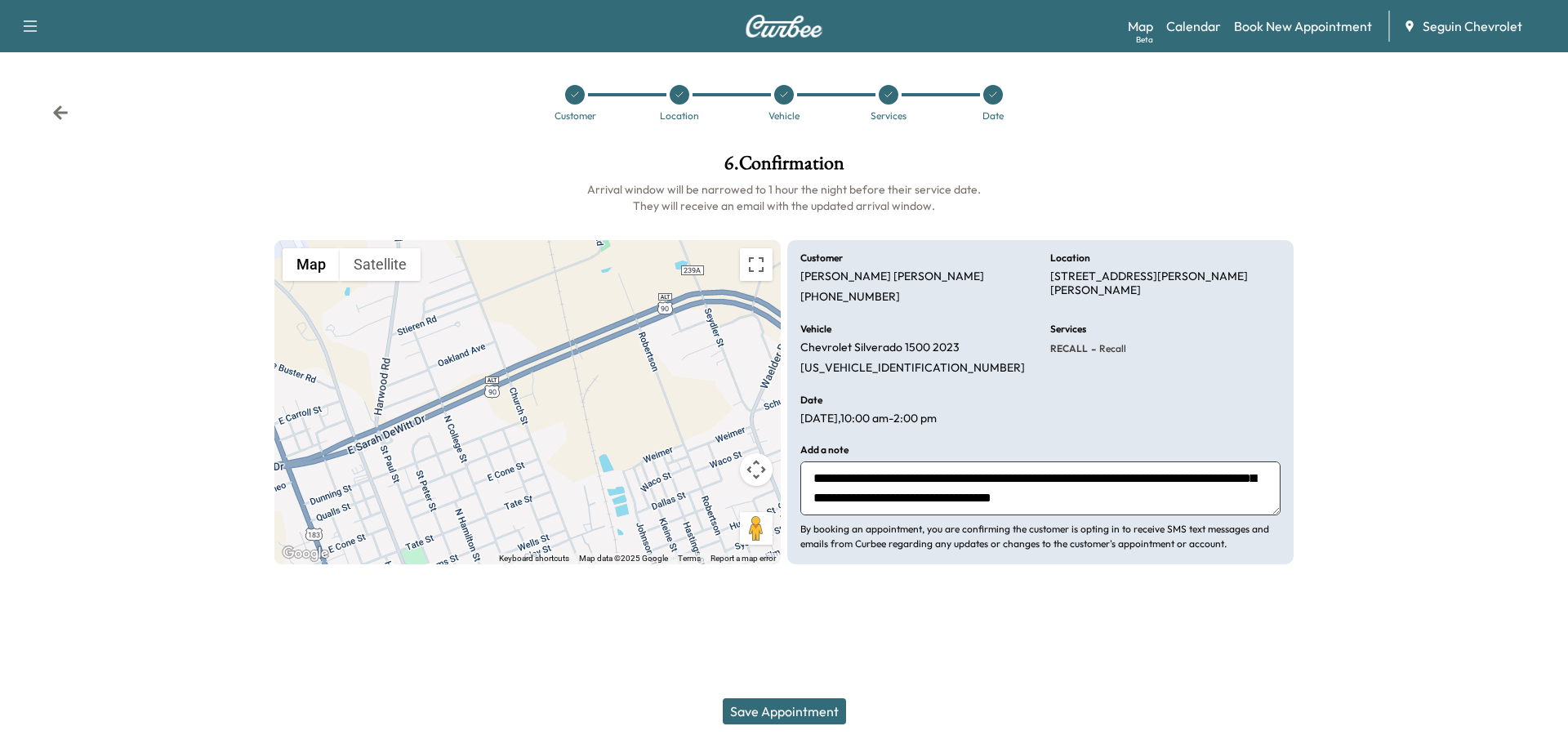
type textarea "**********"
click at [805, 709] on button "Save Appointment" at bounding box center [784, 711] width 123 height 27
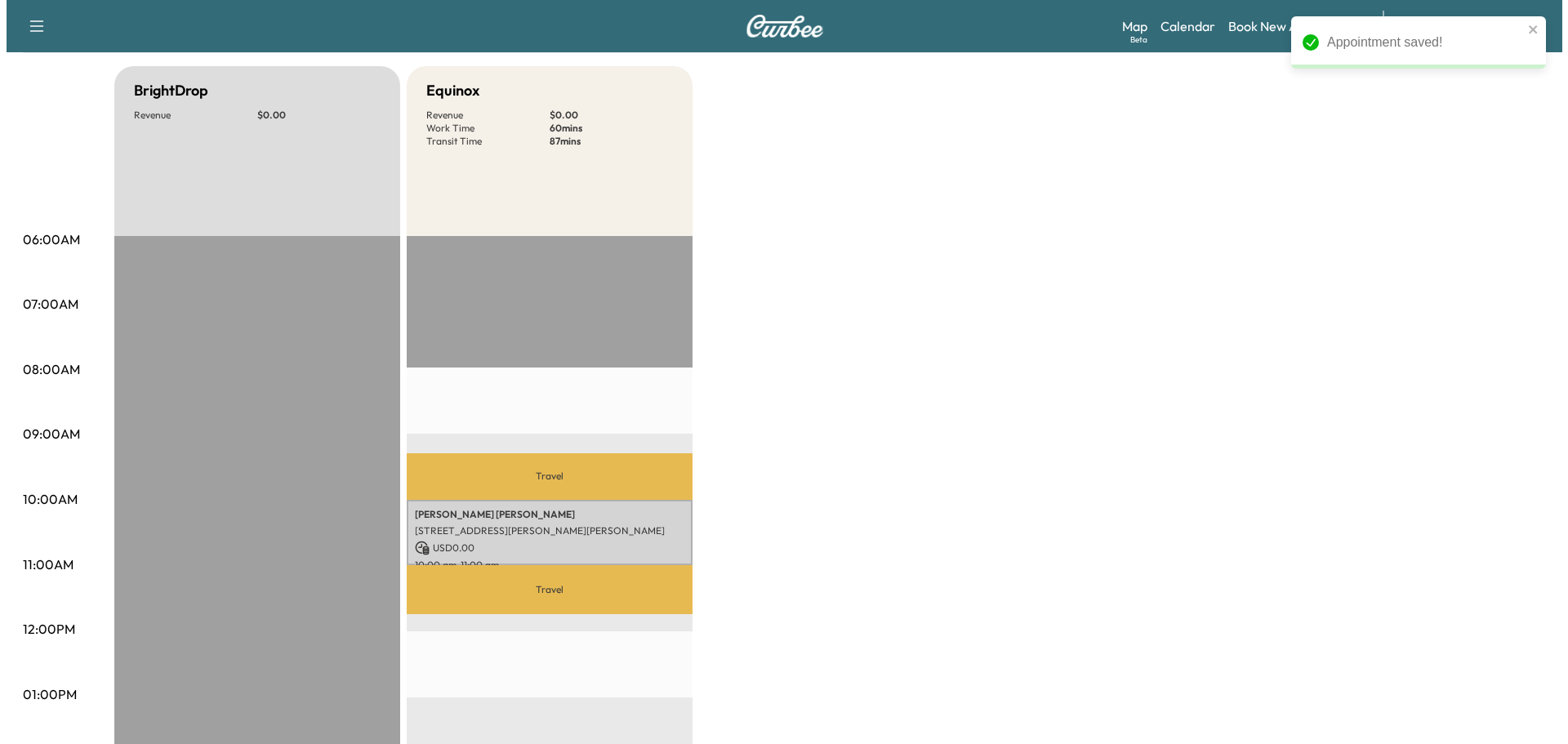
scroll to position [163, 0]
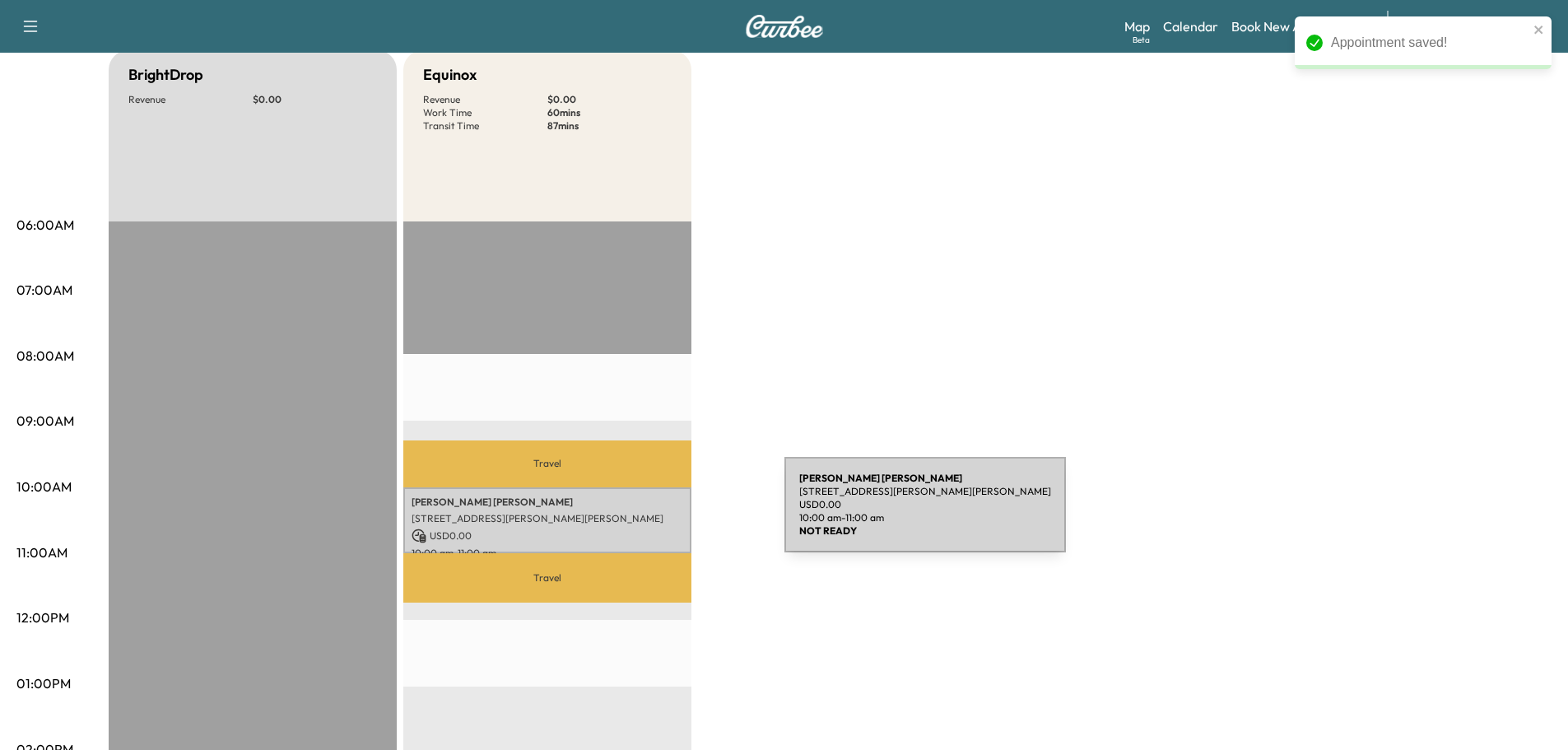
click at [661, 514] on p "[STREET_ADDRESS][PERSON_NAME][PERSON_NAME]" at bounding box center [547, 518] width 272 height 13
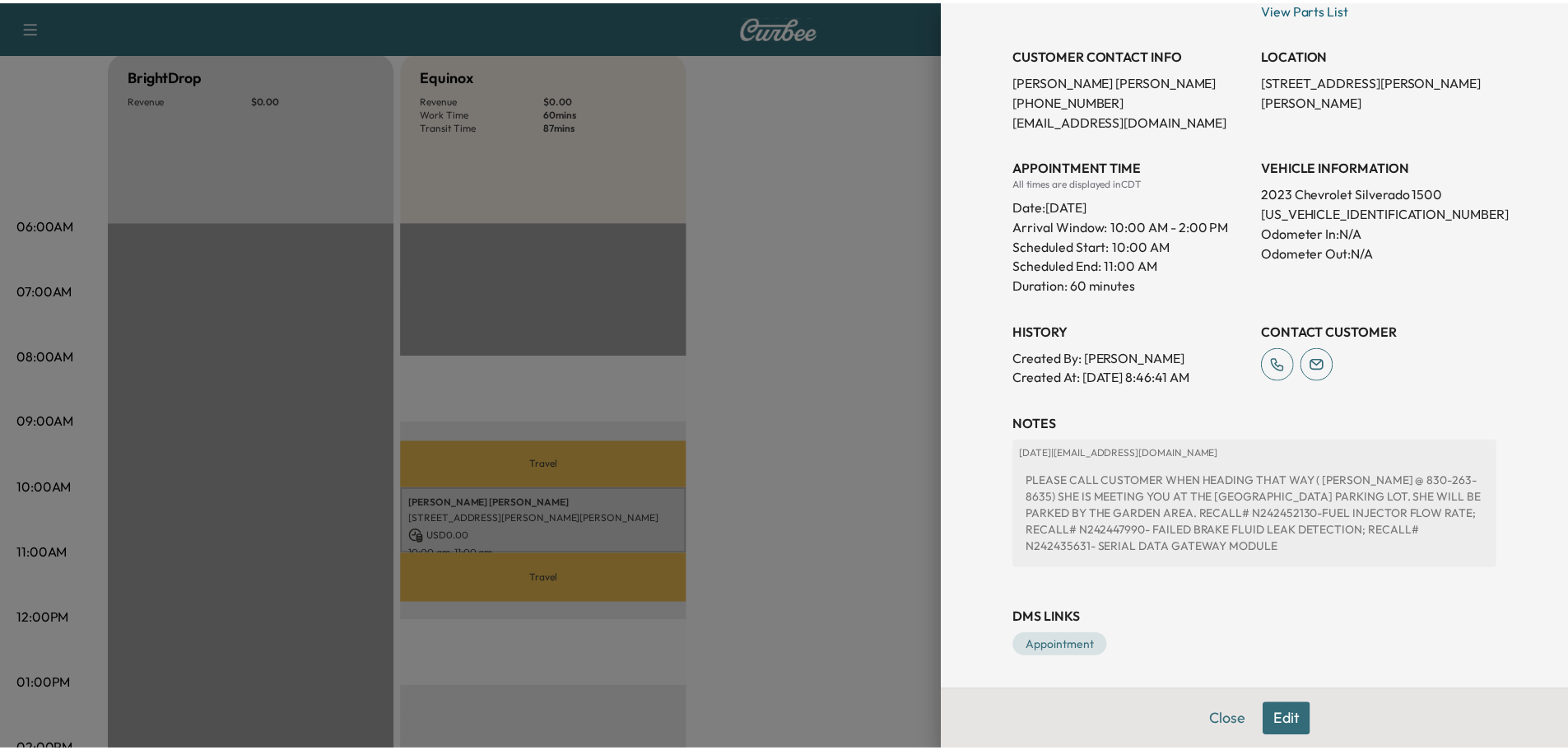
scroll to position [313, 0]
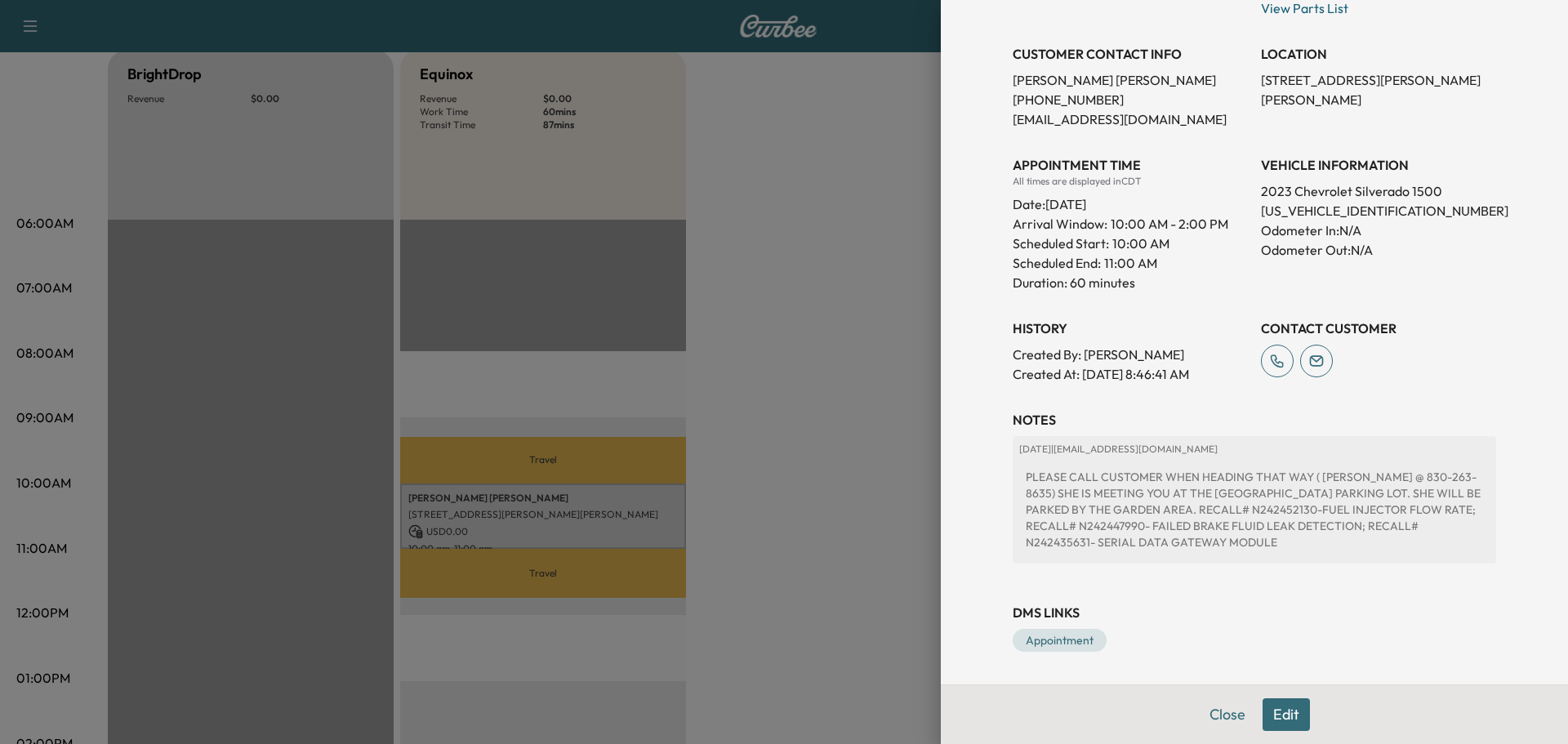
click at [814, 444] on div at bounding box center [784, 372] width 1568 height 744
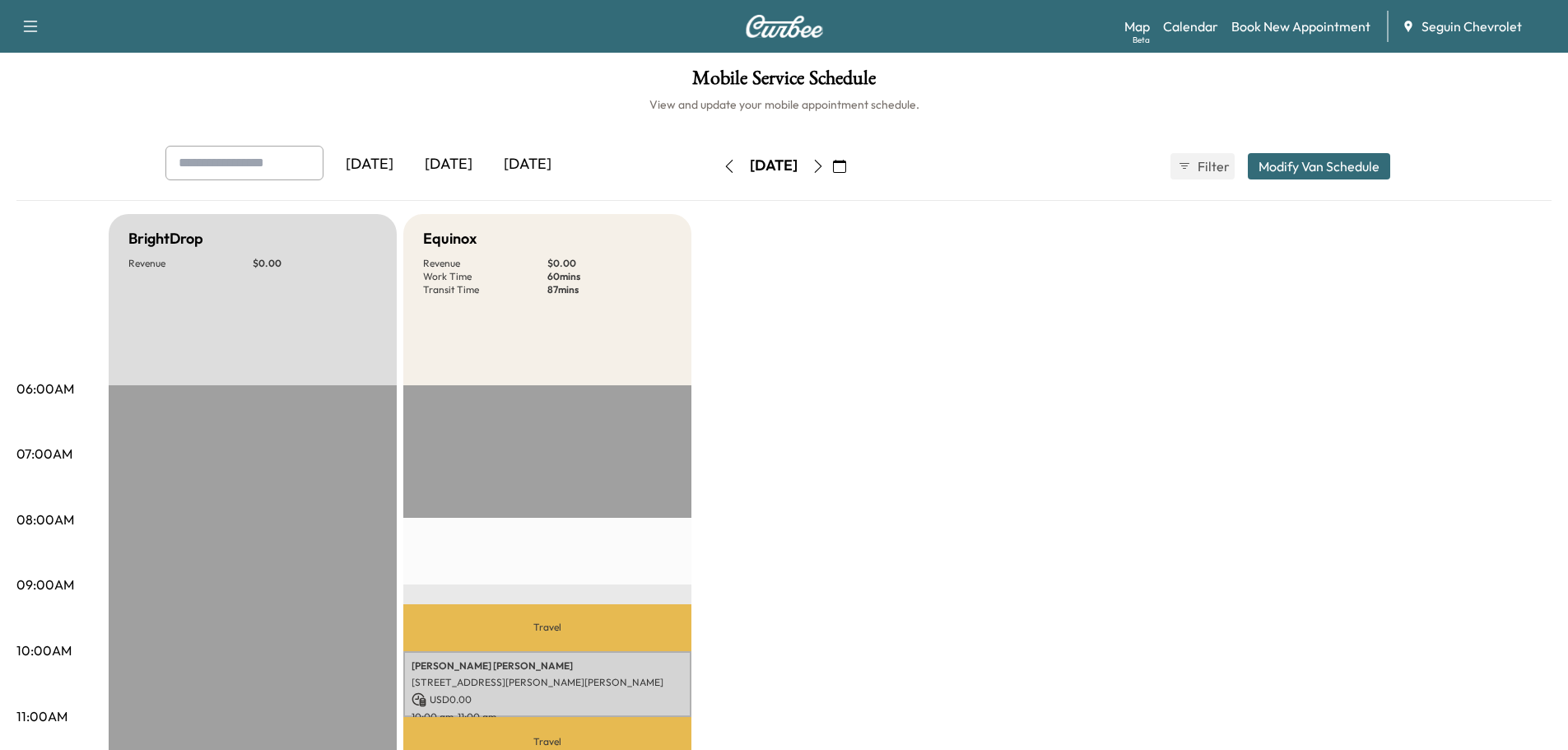
scroll to position [0, 0]
